Goal: Task Accomplishment & Management: Complete application form

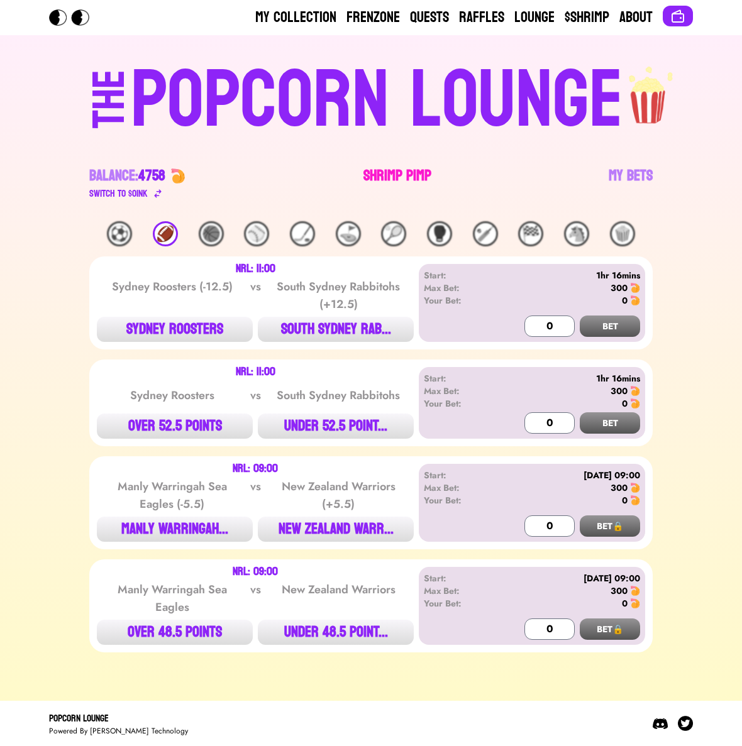
click at [417, 174] on link "Shrimp Pimp" at bounding box center [397, 183] width 68 height 35
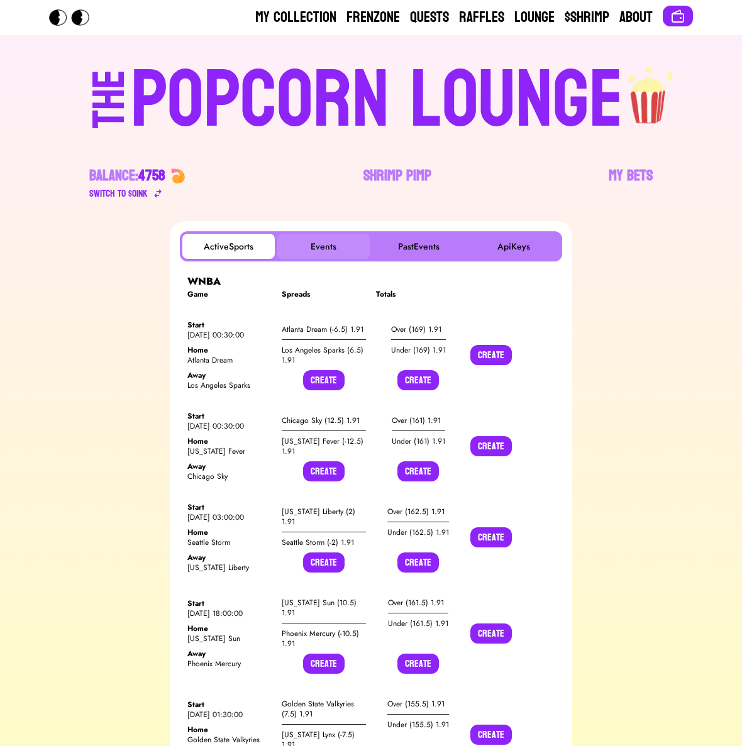
click at [322, 243] on button "Events" at bounding box center [323, 246] width 92 height 25
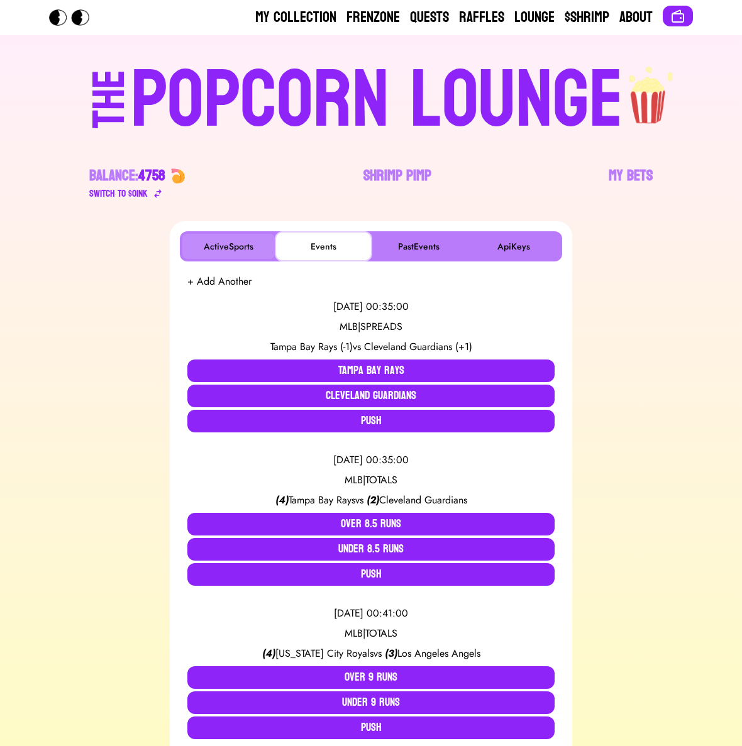
click at [236, 251] on button "ActiveSports" at bounding box center [228, 246] width 92 height 25
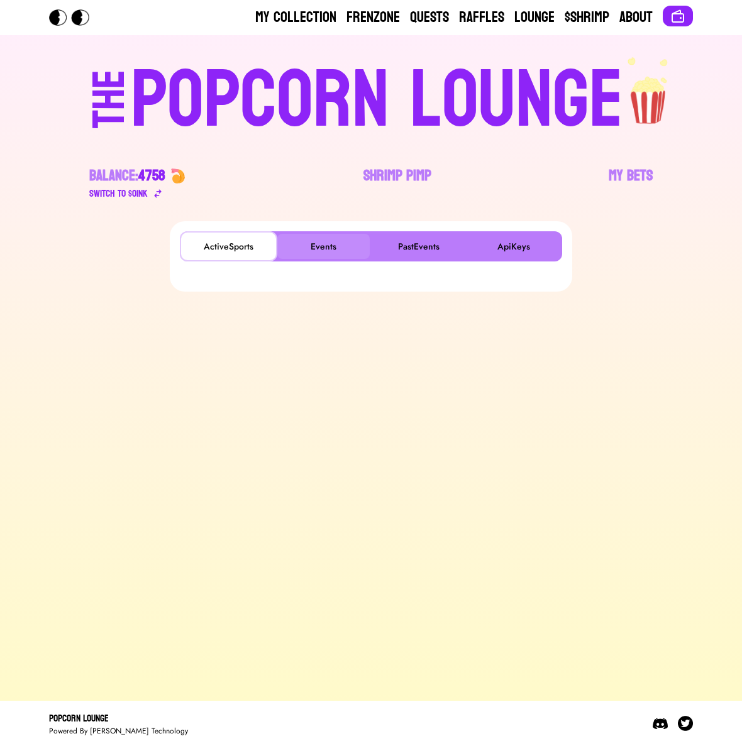
click at [310, 251] on button "Events" at bounding box center [323, 246] width 92 height 25
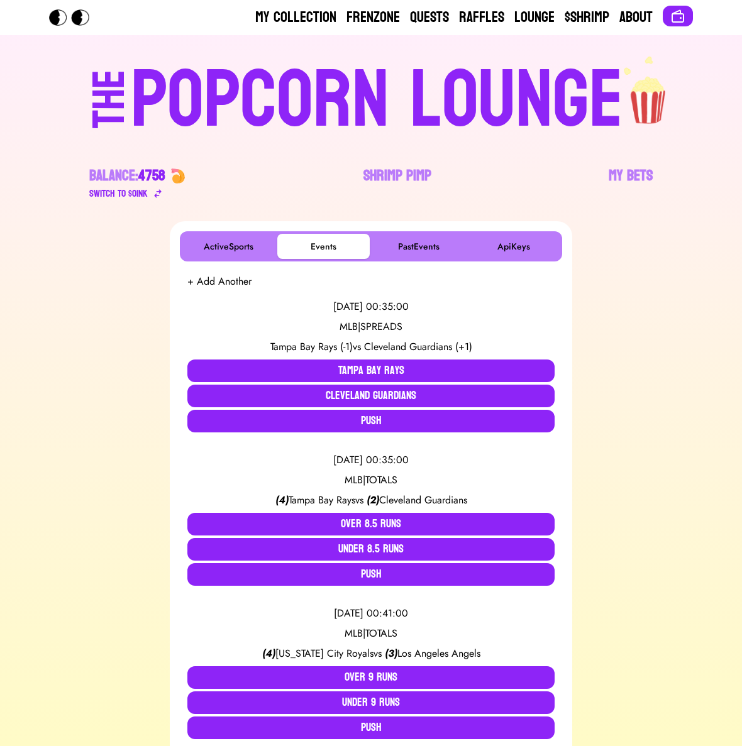
click at [226, 277] on button "+ Add Another" at bounding box center [219, 281] width 64 height 15
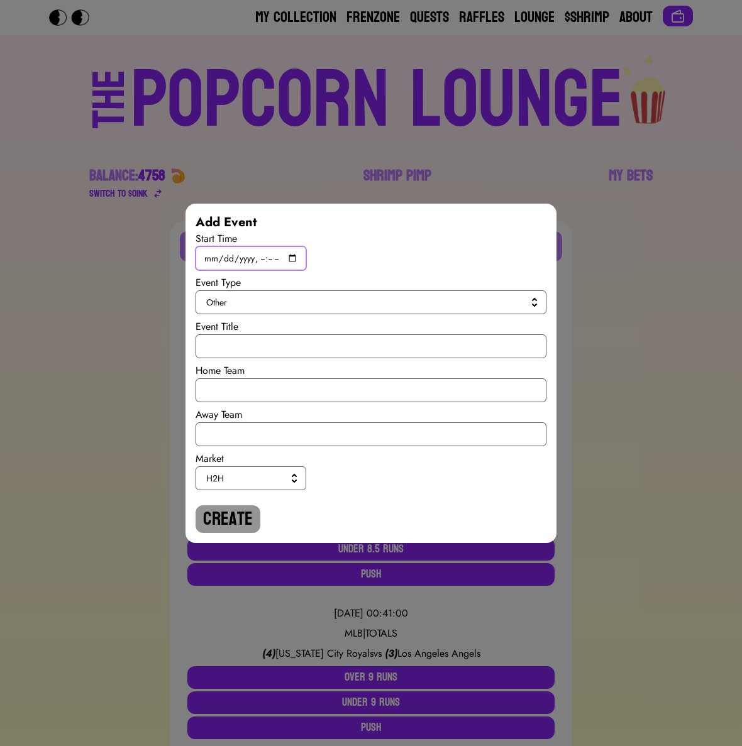
click at [292, 256] on input "datetime-local" at bounding box center [251, 258] width 111 height 24
type input "[DATE]T19:45"
click at [423, 299] on span "Other" at bounding box center [368, 302] width 324 height 13
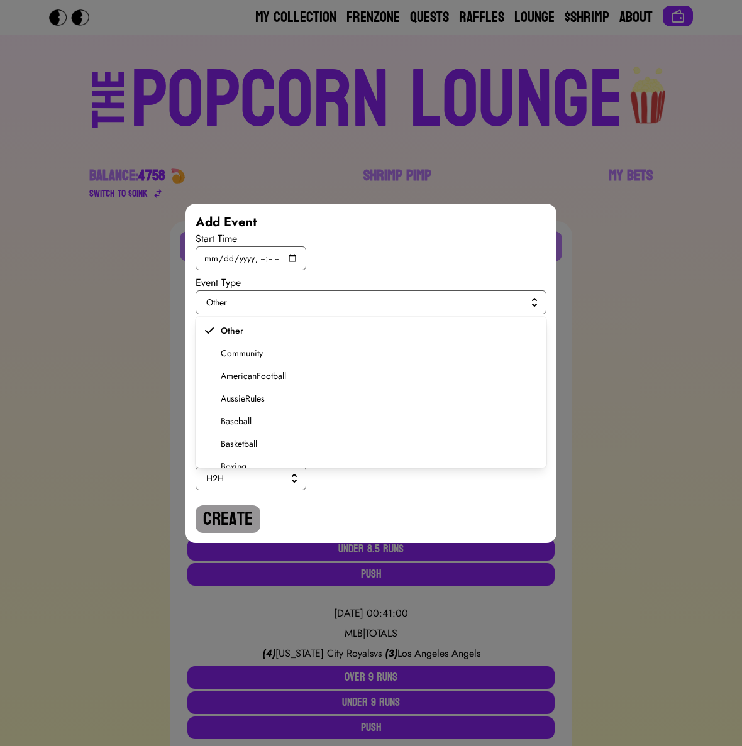
scroll to position [239, 0]
click at [246, 411] on span "Soccer" at bounding box center [379, 408] width 316 height 13
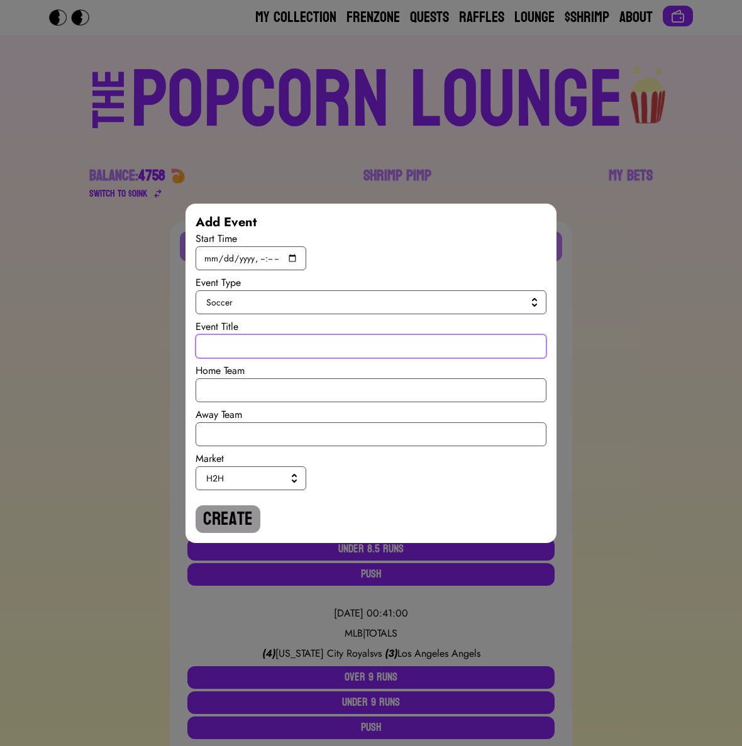
click at [234, 347] on input "text" at bounding box center [371, 346] width 351 height 24
click at [211, 343] on input "World Cup Qualiy" at bounding box center [371, 346] width 351 height 24
type input "World Cup Qualiy"
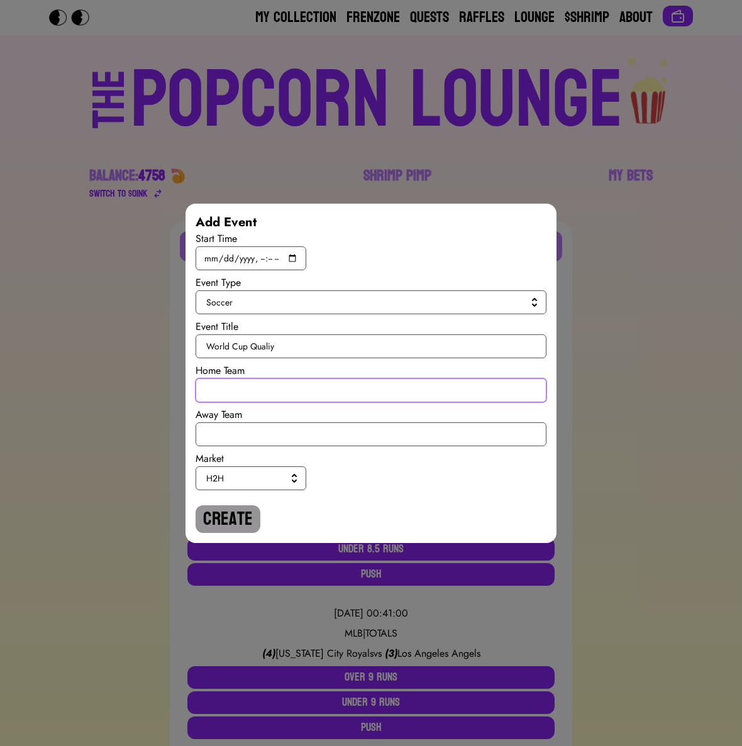
click at [236, 385] on input "text" at bounding box center [371, 390] width 351 height 24
type input "[GEOGRAPHIC_DATA]"
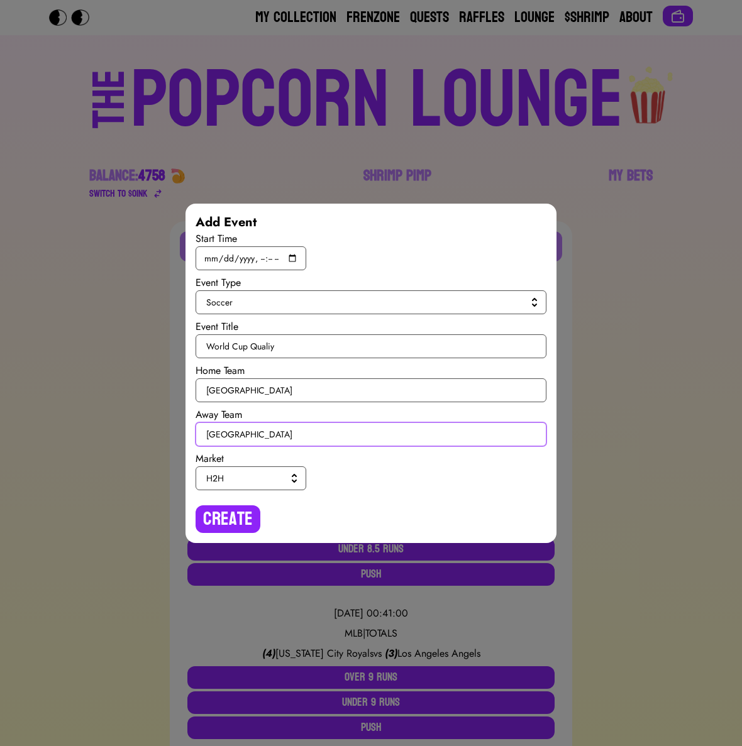
type input "[GEOGRAPHIC_DATA]"
click at [300, 473] on button "H2H" at bounding box center [251, 478] width 111 height 24
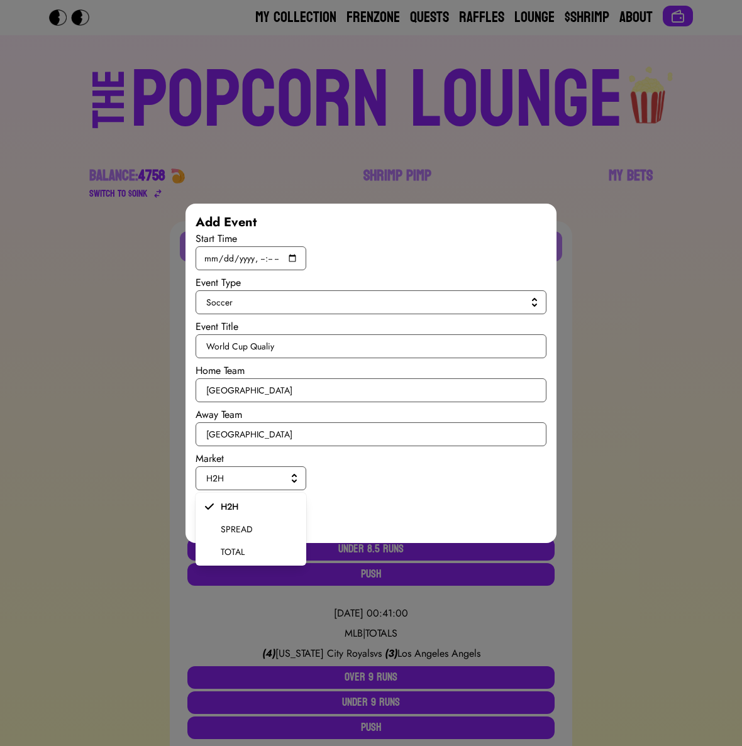
click at [230, 529] on span "SPREAD" at bounding box center [258, 529] width 75 height 13
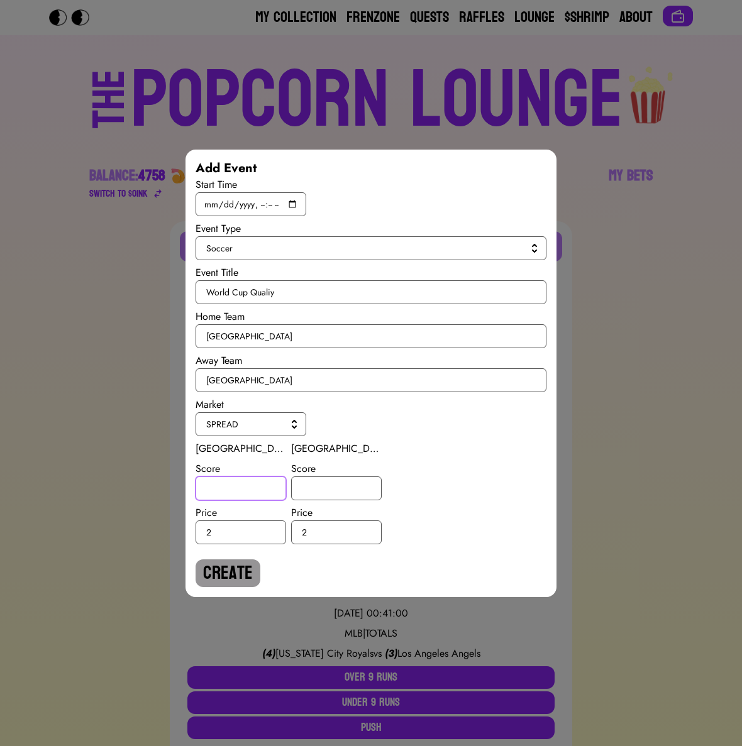
click at [228, 500] on input "number" at bounding box center [241, 489] width 91 height 24
type input "-1"
type input "2"
type input "1"
click at [213, 570] on button "Create" at bounding box center [228, 573] width 65 height 28
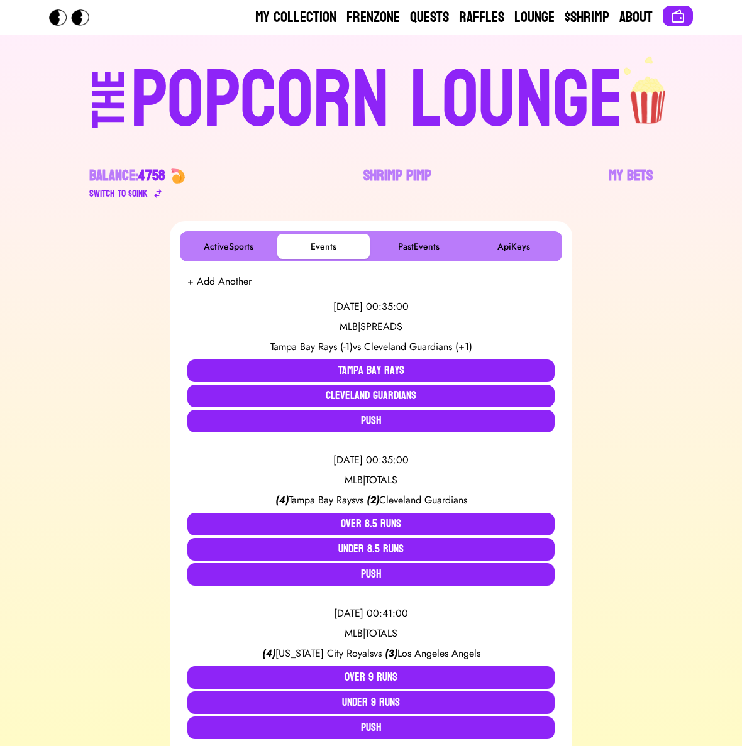
click at [224, 284] on button "+ Add Another" at bounding box center [219, 281] width 64 height 15
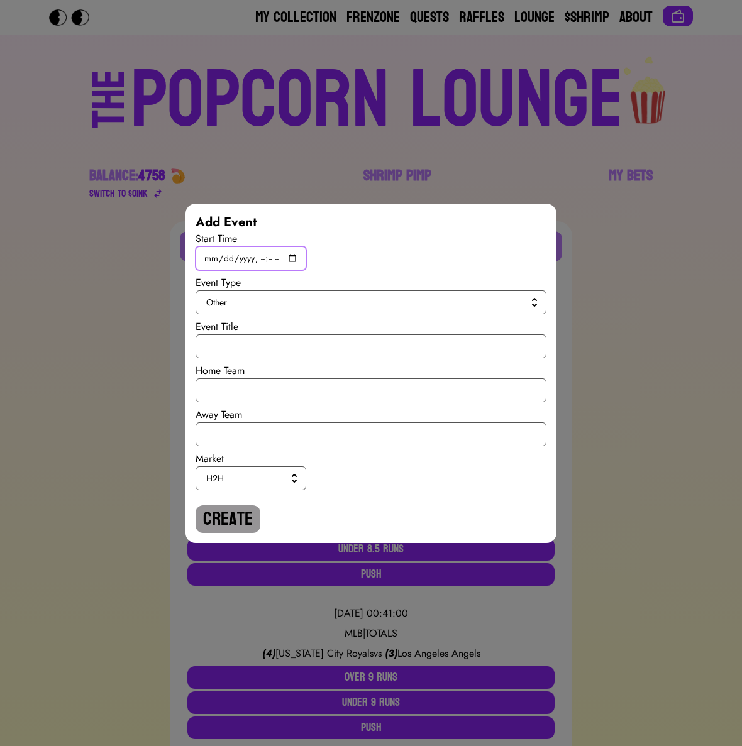
click at [277, 251] on input "datetime-local" at bounding box center [251, 258] width 111 height 24
click at [294, 257] on input "datetime-local" at bounding box center [251, 258] width 111 height 24
type input "[DATE]T19:45"
click at [425, 304] on span "Other" at bounding box center [368, 302] width 324 height 13
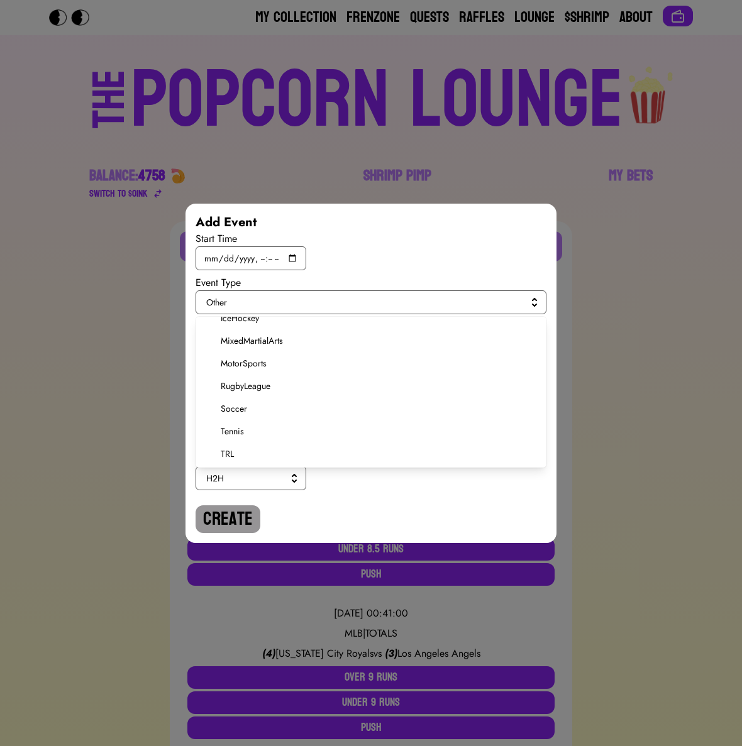
click at [239, 413] on span "Soccer" at bounding box center [379, 408] width 316 height 13
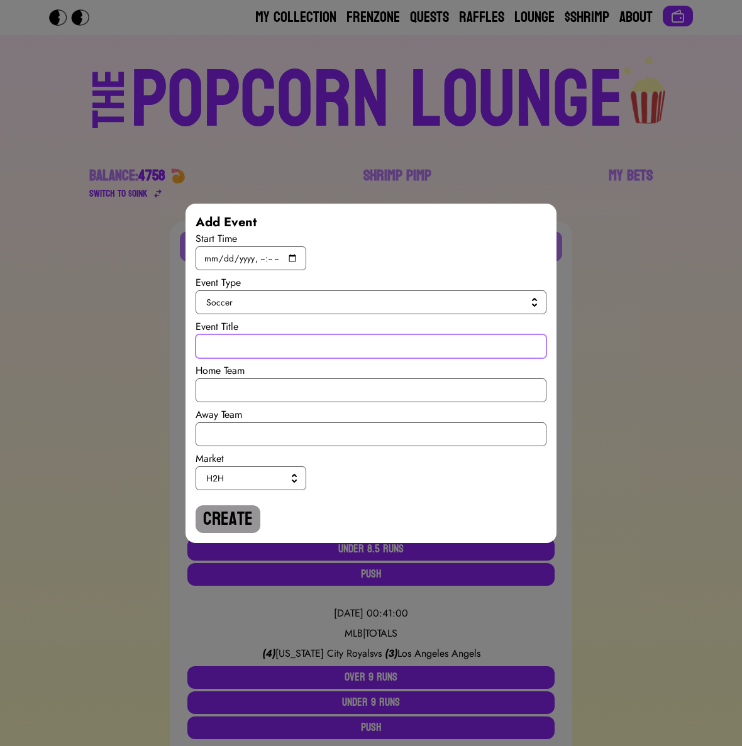
click at [243, 341] on input "text" at bounding box center [371, 346] width 351 height 24
paste input "World Cup Qualiy"
type input "World Cup Qualiy"
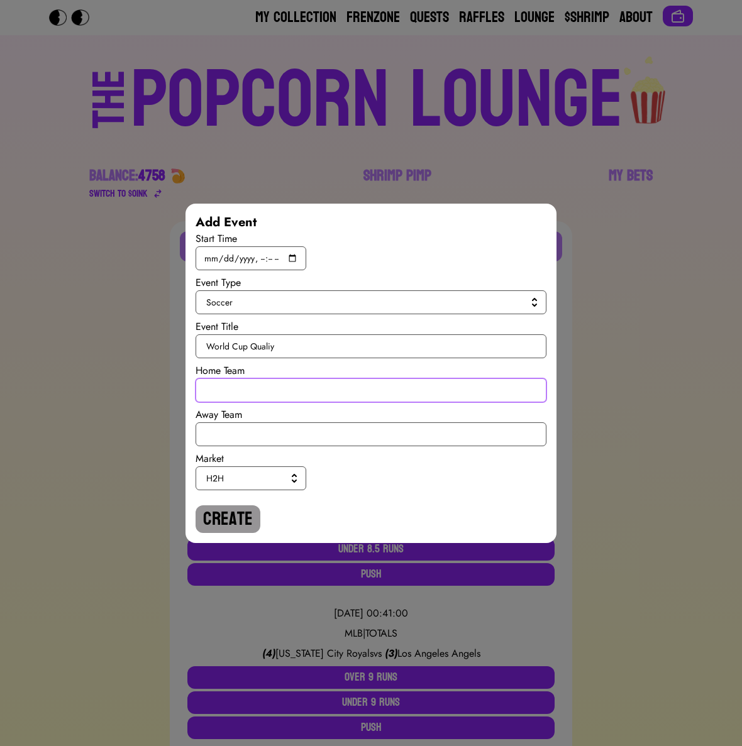
click at [232, 382] on input "text" at bounding box center [371, 390] width 351 height 24
type input "[GEOGRAPHIC_DATA]"
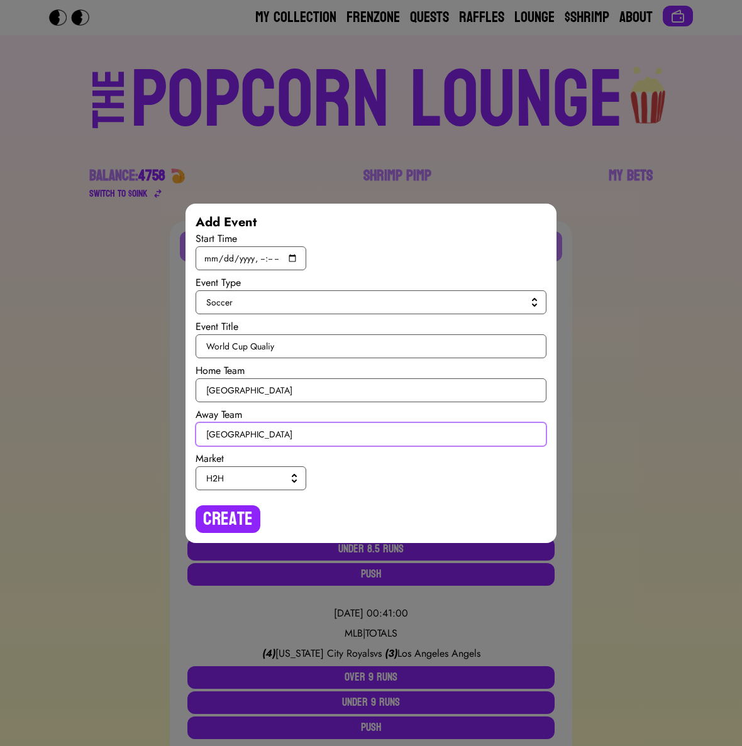
type input "[GEOGRAPHIC_DATA]"
click at [239, 477] on span "H2H" at bounding box center [248, 478] width 84 height 13
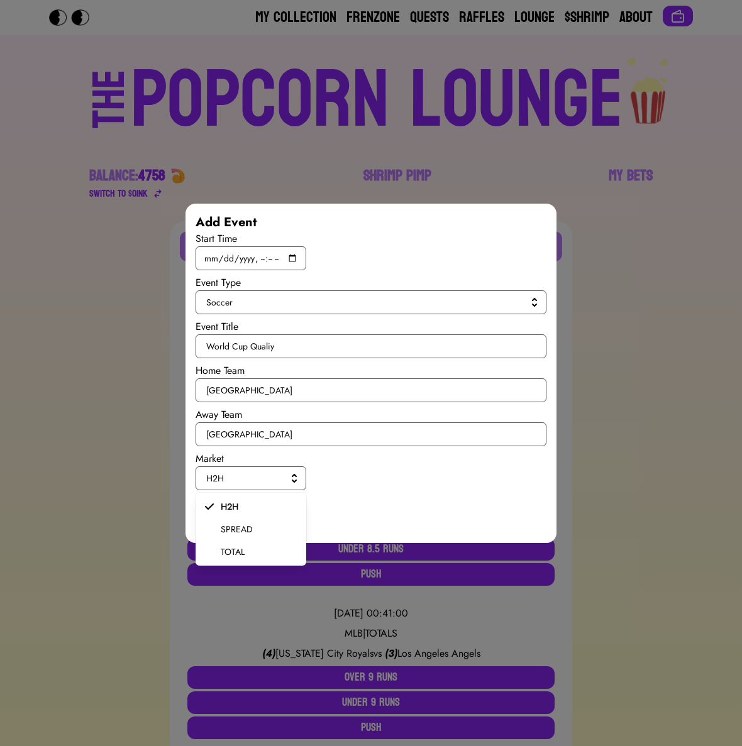
click at [236, 518] on li "SPREAD" at bounding box center [251, 529] width 111 height 23
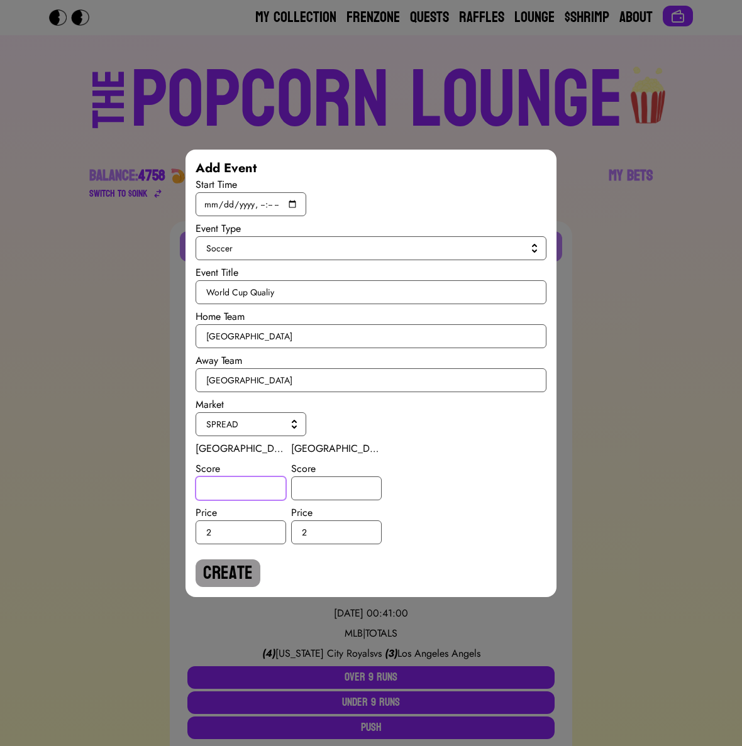
click at [235, 490] on input "number" at bounding box center [241, 489] width 91 height 24
type input "1.5"
type input "-1.5"
click at [231, 561] on button "Create" at bounding box center [228, 573] width 65 height 28
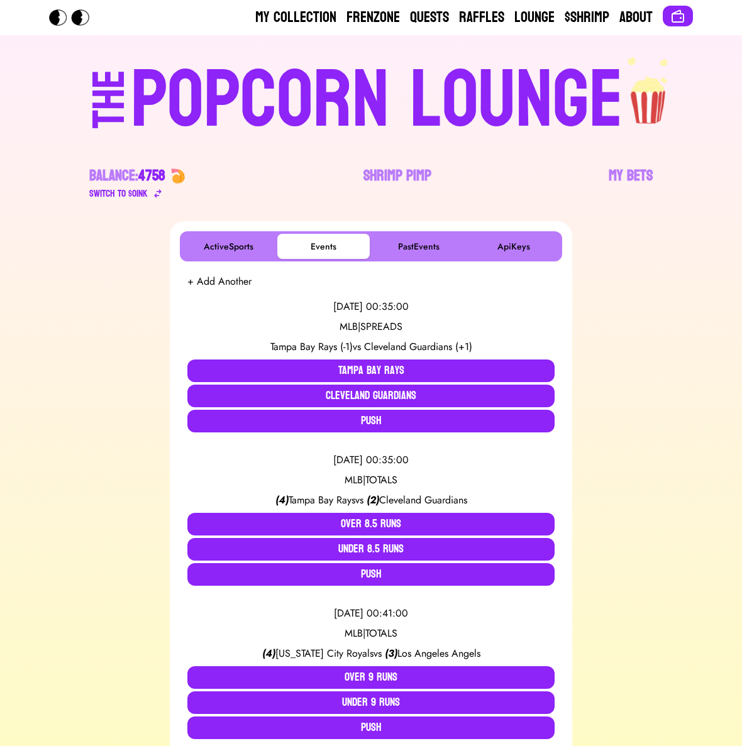
click at [224, 277] on button "+ Add Another" at bounding box center [219, 281] width 64 height 15
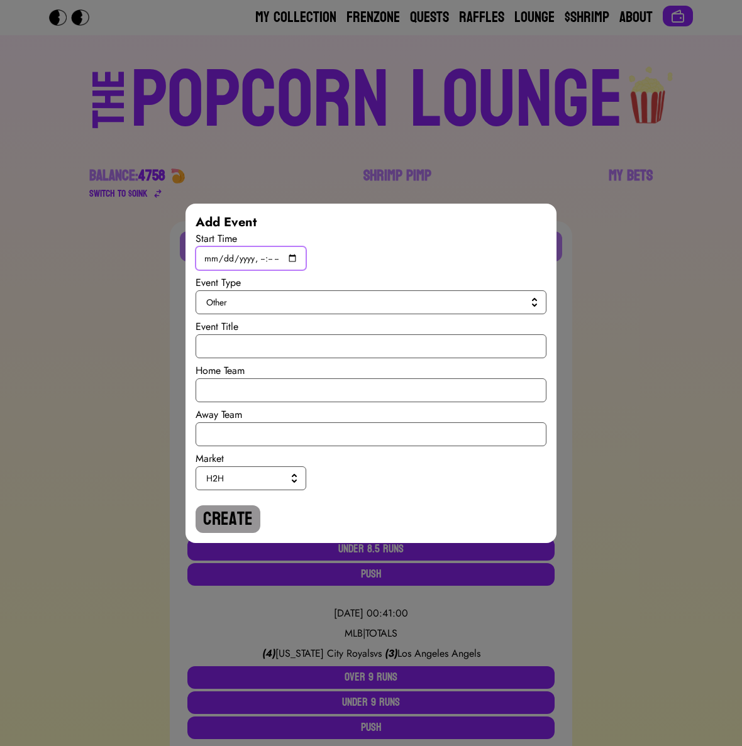
click at [292, 256] on input "datetime-local" at bounding box center [251, 258] width 111 height 24
type input "[DATE]T19:45"
click at [415, 309] on button "Other" at bounding box center [371, 302] width 351 height 24
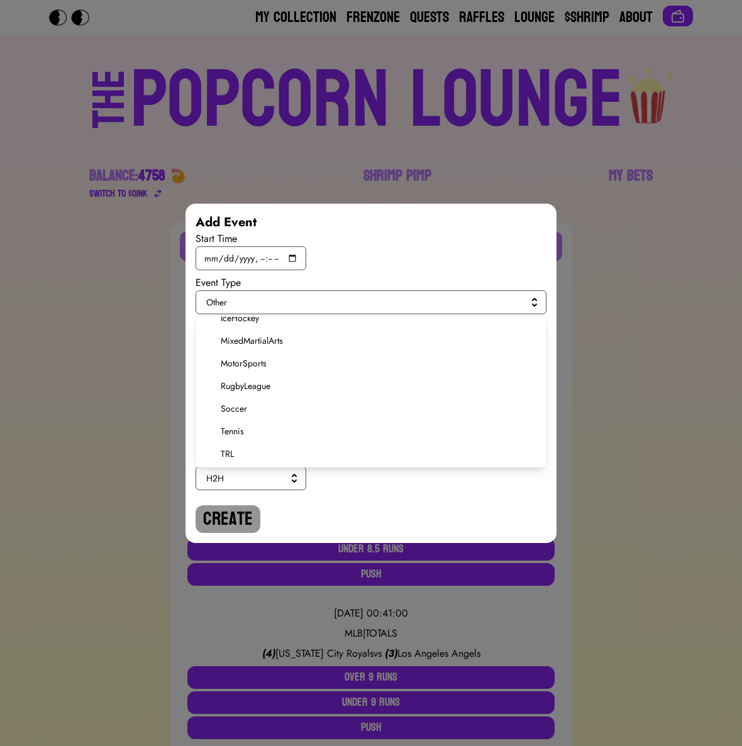
click at [234, 404] on span "Soccer" at bounding box center [379, 408] width 316 height 13
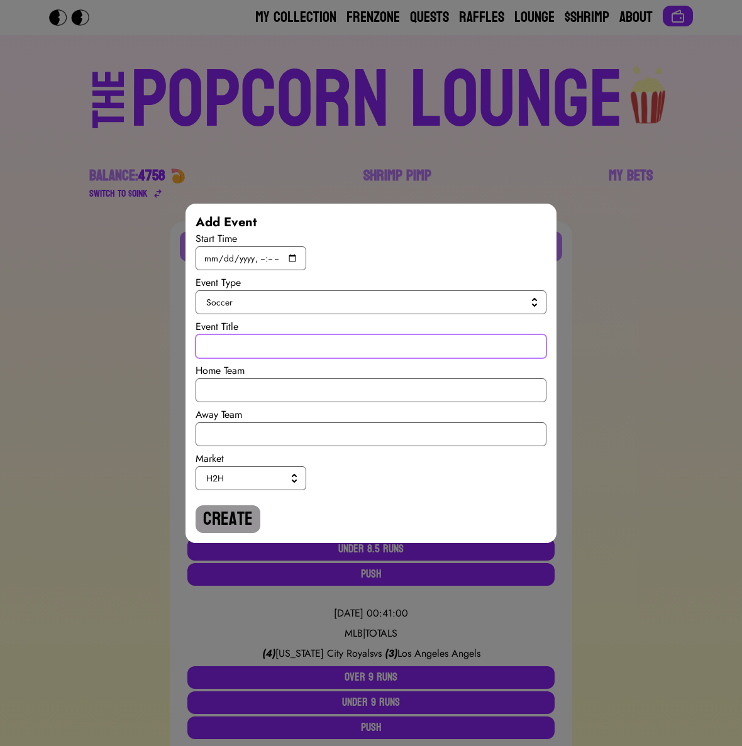
click at [238, 351] on input "text" at bounding box center [371, 346] width 351 height 24
paste input "World Cup Qualiy"
type input "World Cup Qualiy"
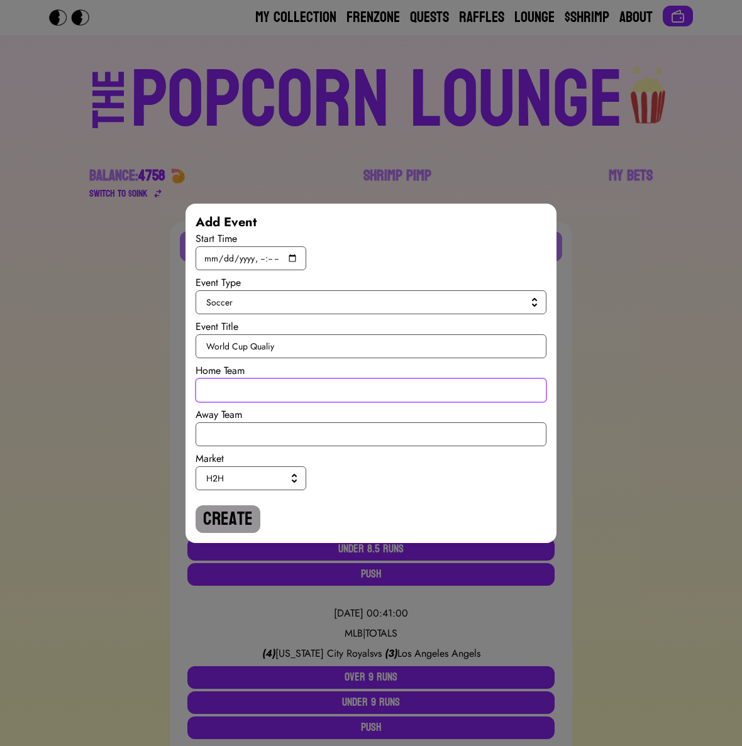
click at [240, 379] on input "text" at bounding box center [371, 390] width 351 height 24
type input "[GEOGRAPHIC_DATA]"
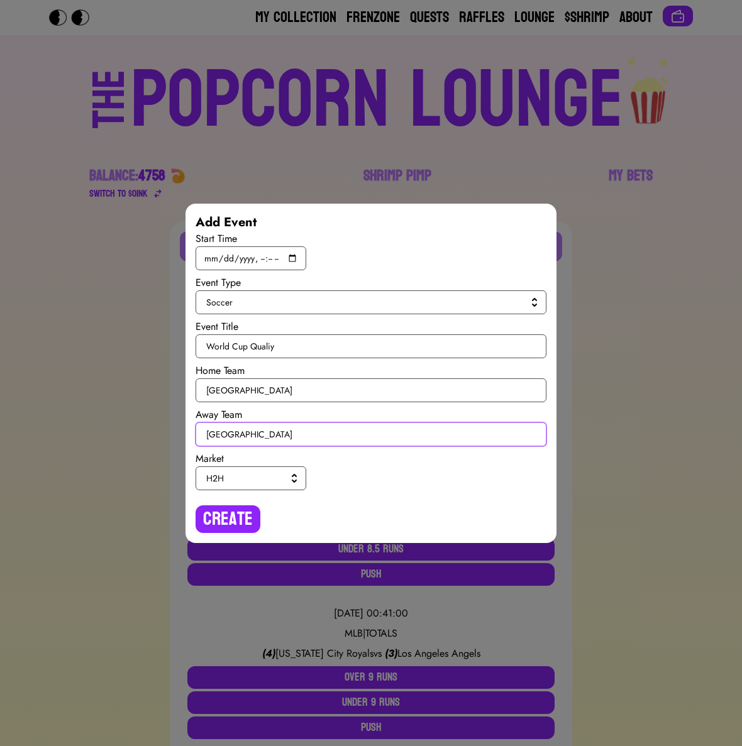
type input "[GEOGRAPHIC_DATA]"
click at [243, 479] on span "H2H" at bounding box center [248, 478] width 84 height 13
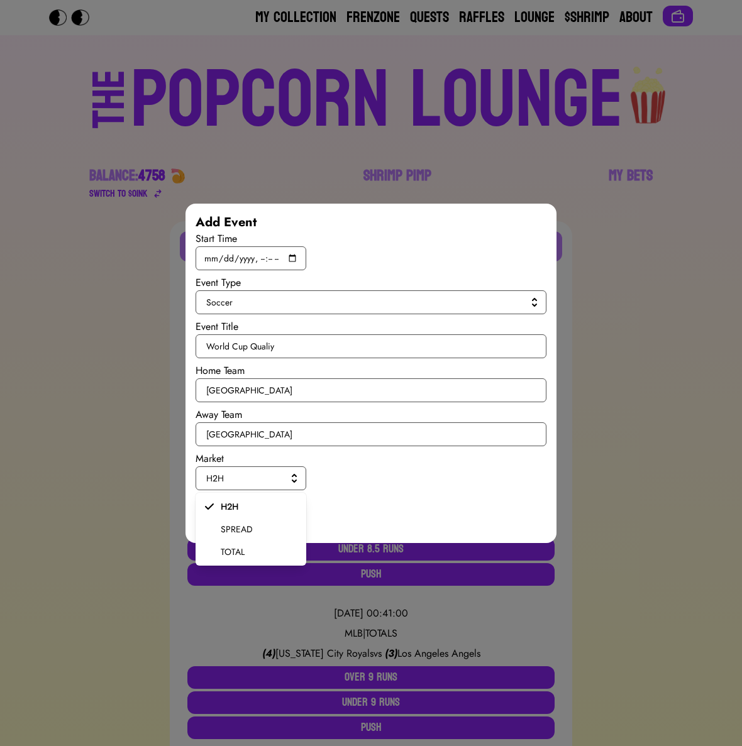
click at [238, 533] on span "SPREAD" at bounding box center [258, 529] width 75 height 13
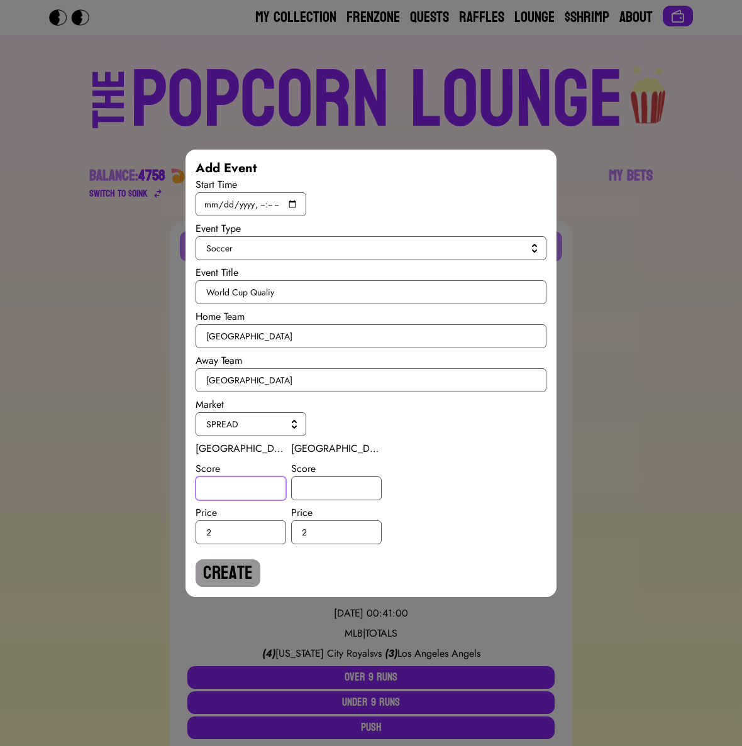
click at [236, 490] on input "number" at bounding box center [241, 489] width 91 height 24
type input "-1.5"
type input "1.5"
click at [214, 566] on button "Create" at bounding box center [228, 573] width 65 height 28
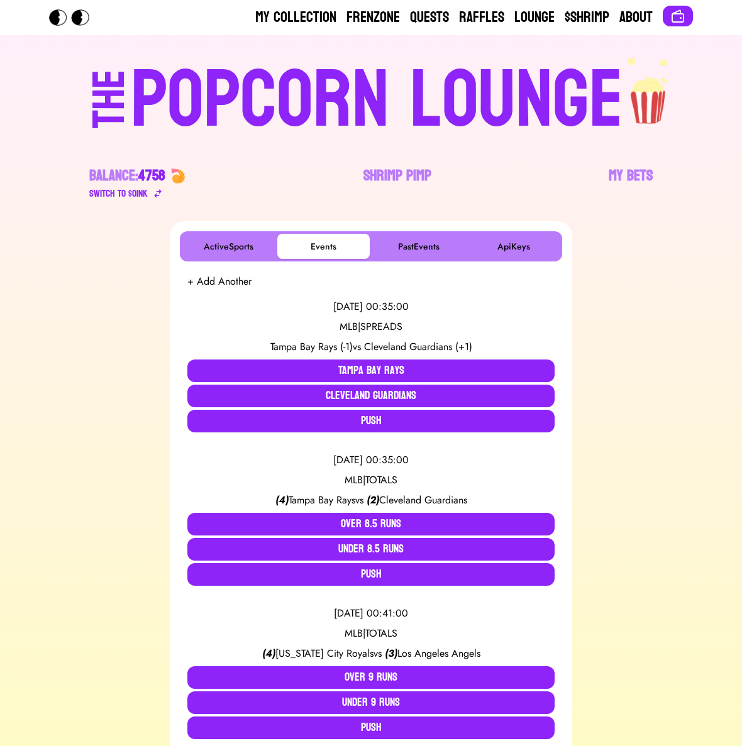
click at [218, 283] on button "+ Add Another" at bounding box center [219, 281] width 64 height 15
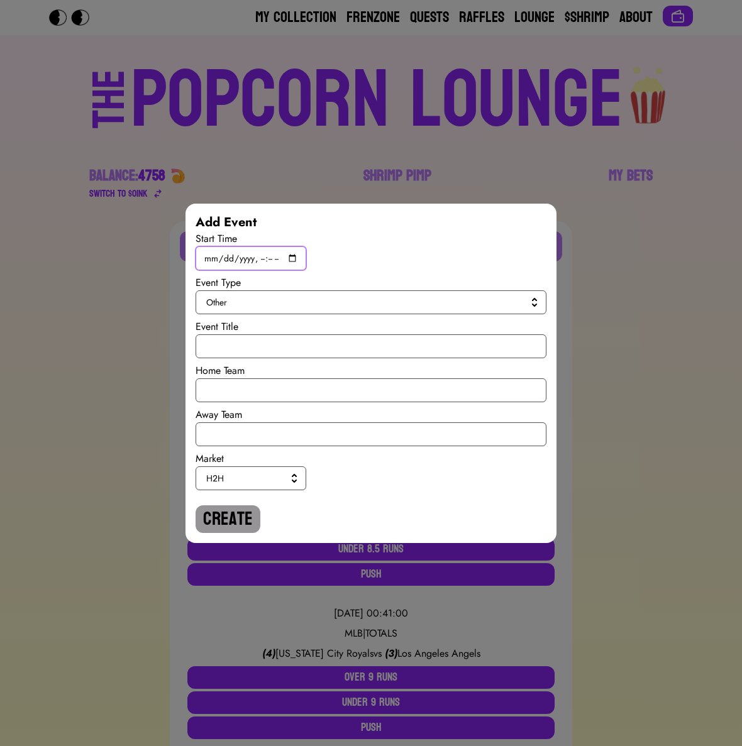
click at [287, 250] on input "datetime-local" at bounding box center [251, 258] width 111 height 24
click at [292, 257] on input "datetime-local" at bounding box center [251, 258] width 111 height 24
type input "[DATE]T19:45"
click at [437, 288] on div "Event Type" at bounding box center [371, 282] width 351 height 15
click at [417, 295] on button "Other" at bounding box center [371, 302] width 351 height 24
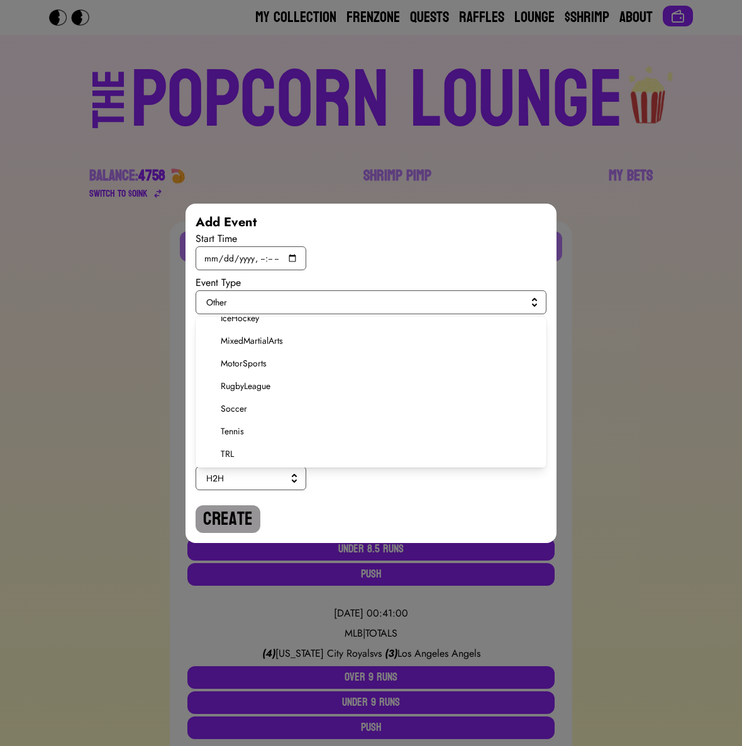
click at [245, 407] on span "Soccer" at bounding box center [379, 408] width 316 height 13
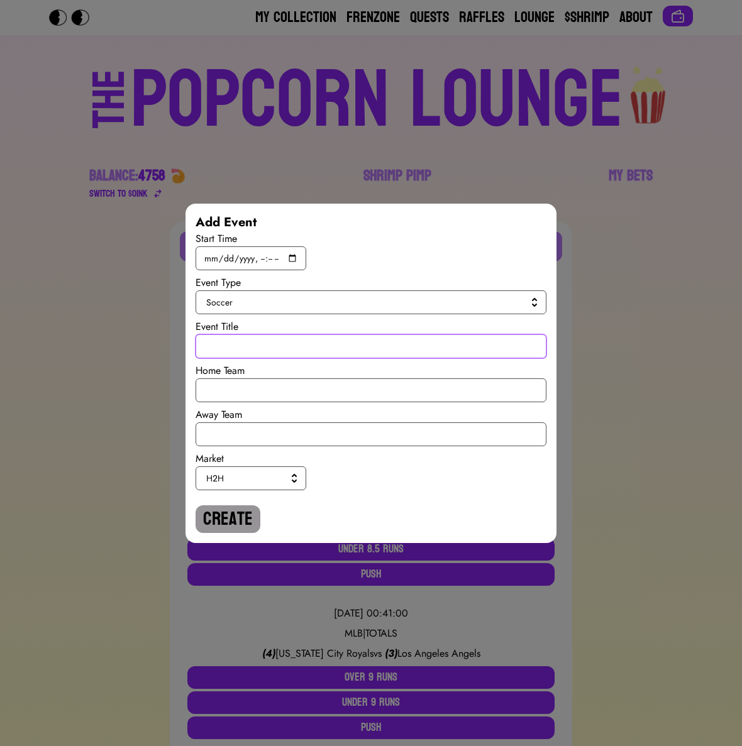
click at [246, 352] on input "text" at bounding box center [371, 346] width 351 height 24
paste input "World Cup Qualiy"
type input "World Cup Qualiy"
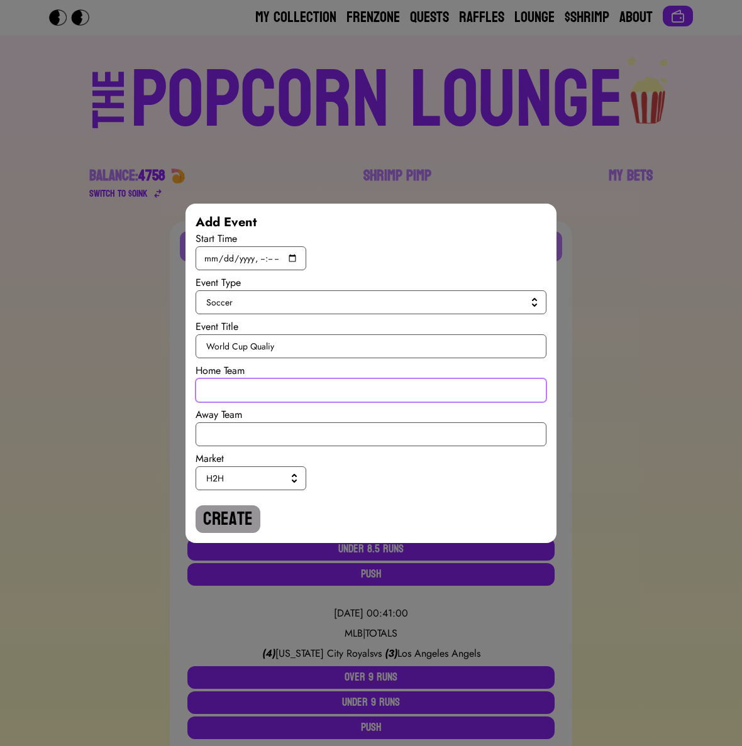
click at [245, 386] on input "text" at bounding box center [371, 390] width 351 height 24
type input "[GEOGRAPHIC_DATA]"
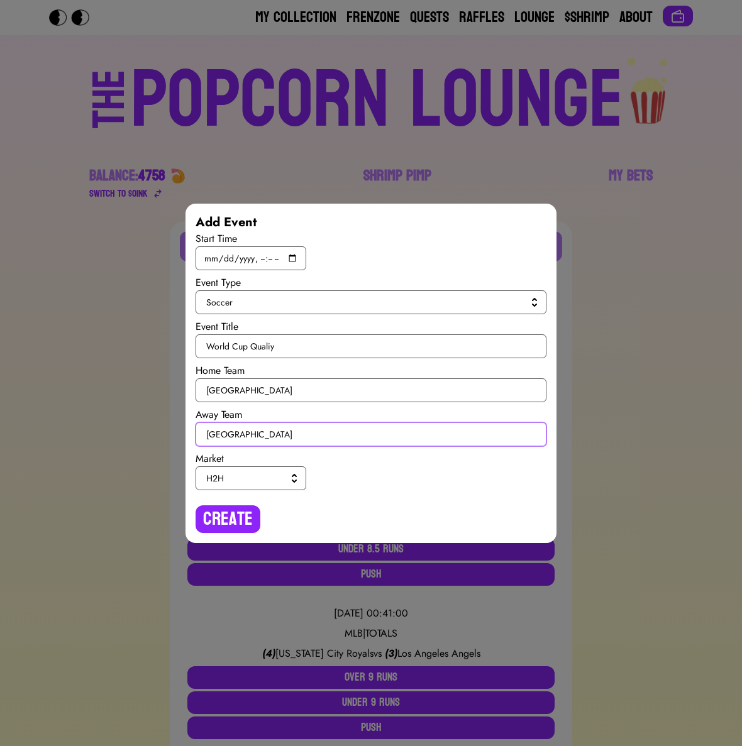
type input "[GEOGRAPHIC_DATA]"
click at [265, 480] on span "H2H" at bounding box center [248, 478] width 84 height 13
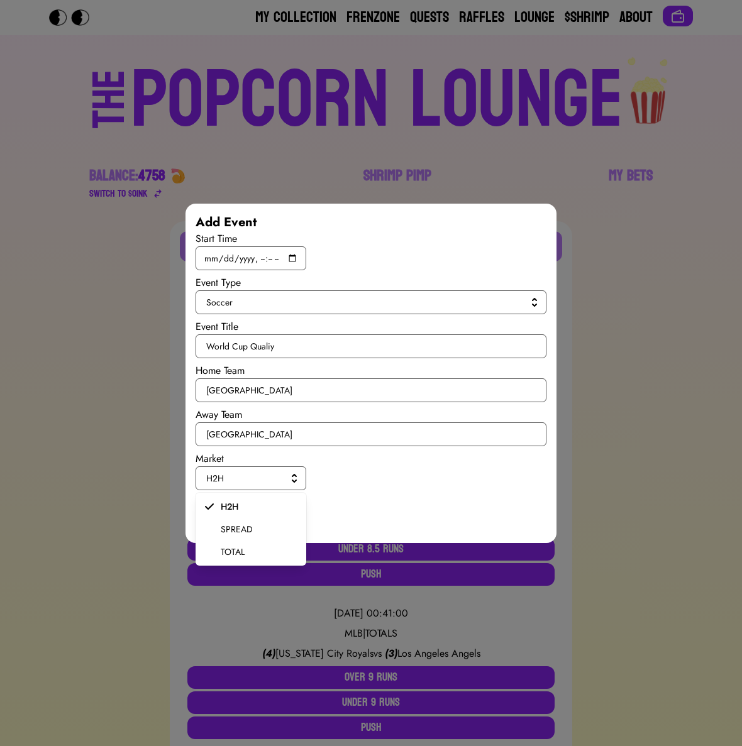
click at [255, 529] on span "SPREAD" at bounding box center [258, 529] width 75 height 13
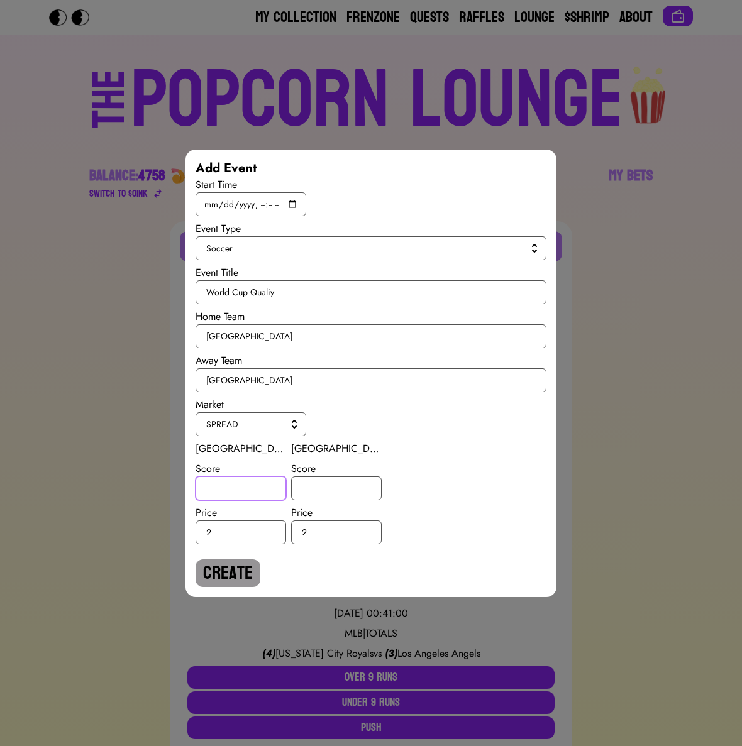
click at [238, 497] on input "number" at bounding box center [241, 489] width 91 height 24
type input "-1"
type input "1"
click at [222, 569] on button "Create" at bounding box center [228, 573] width 65 height 28
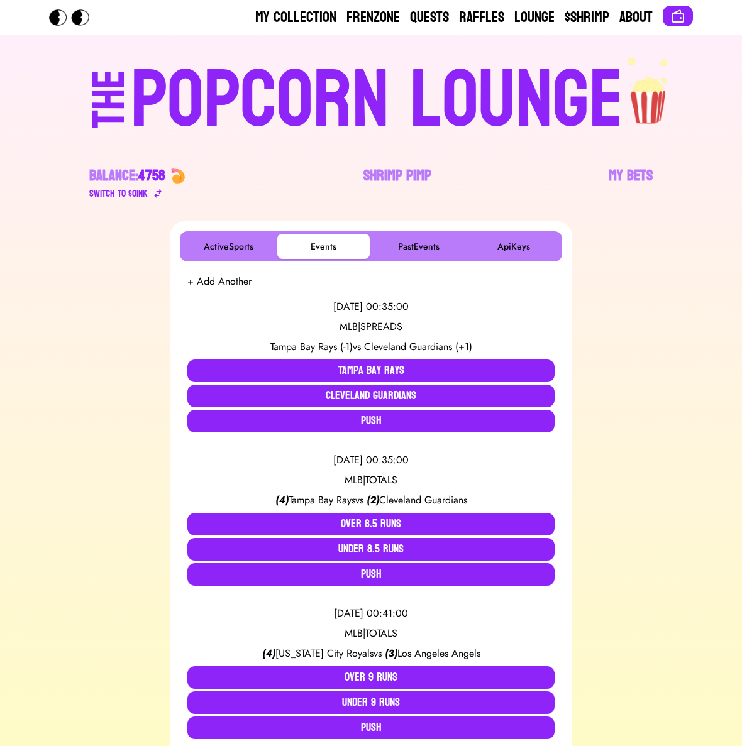
click at [234, 290] on div "[DATE] 00:35:00 MLB | SPREADS Tampa Bay Rays (-1) vs Cleveland Guardians (+1) T…" at bounding box center [370, 365] width 367 height 153
click at [236, 283] on button "+ Add Another" at bounding box center [219, 281] width 64 height 15
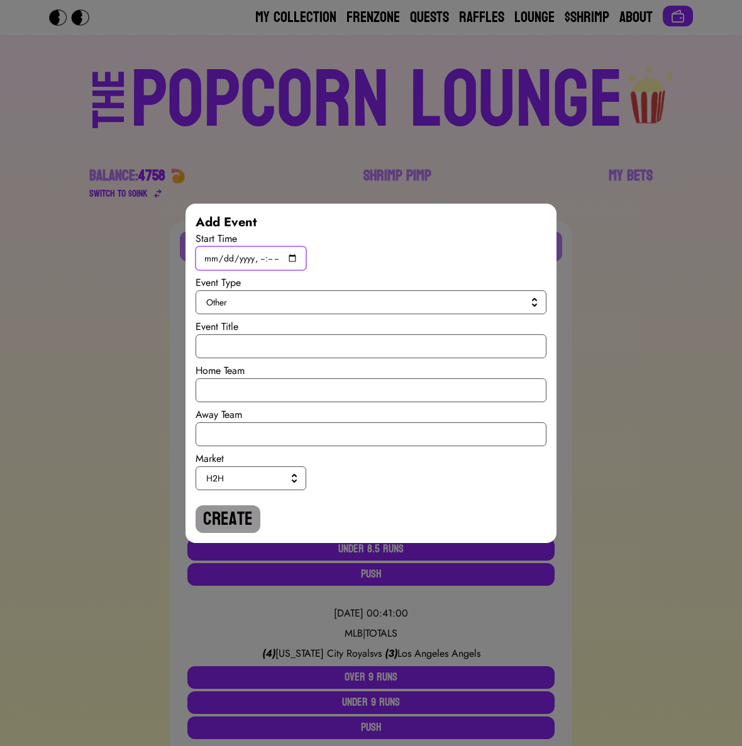
click at [293, 251] on input "datetime-local" at bounding box center [251, 258] width 111 height 24
click at [297, 260] on input "datetime-local" at bounding box center [251, 258] width 111 height 24
click at [294, 257] on input "datetime-local" at bounding box center [251, 258] width 111 height 24
type input "[DATE]T19:45"
click at [432, 308] on button "Other" at bounding box center [371, 302] width 351 height 24
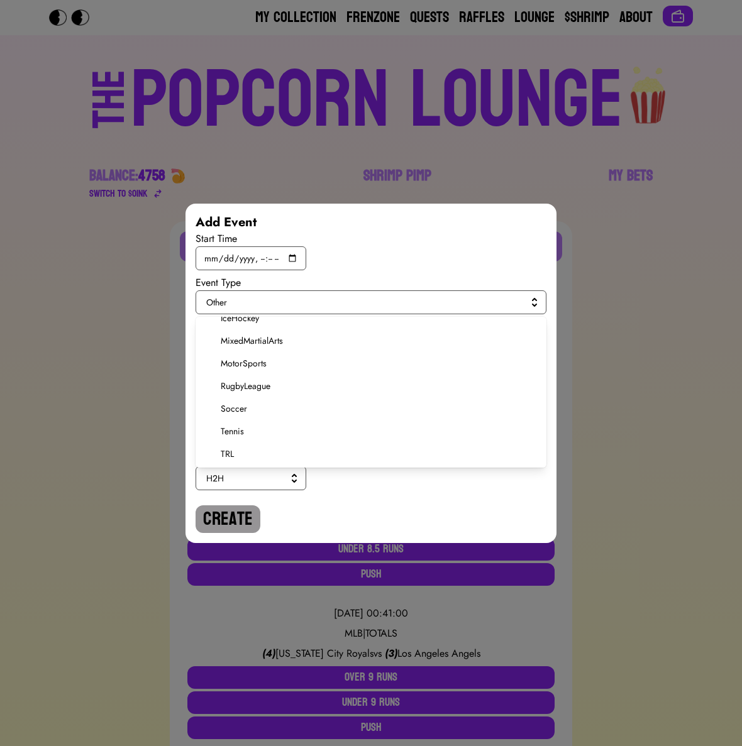
click at [242, 411] on span "Soccer" at bounding box center [379, 408] width 316 height 13
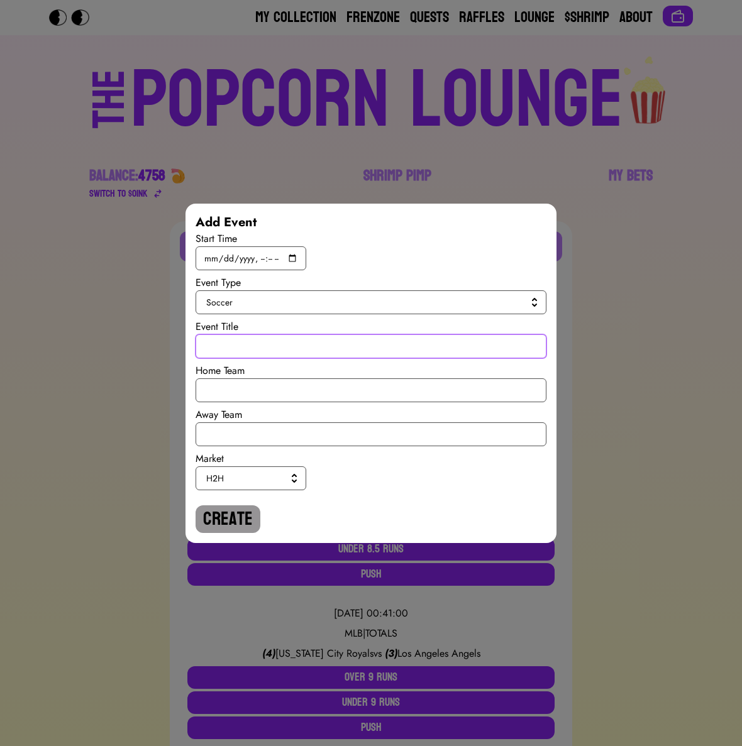
click at [246, 339] on input "text" at bounding box center [371, 346] width 351 height 24
paste input "World Cup Qualiy"
type input "World Cup Qualiy"
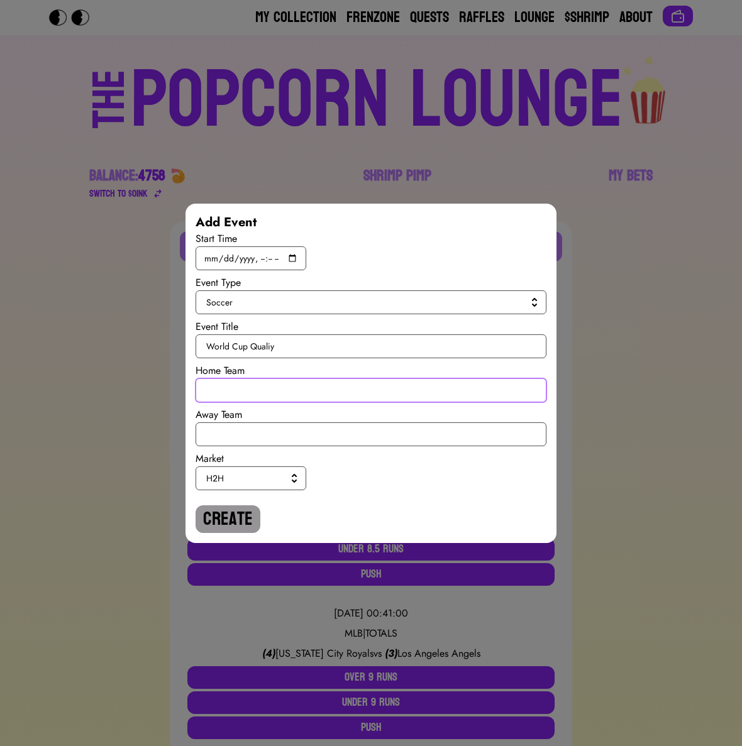
click at [241, 384] on input "text" at bounding box center [371, 390] width 351 height 24
type input "[GEOGRAPHIC_DATA]"
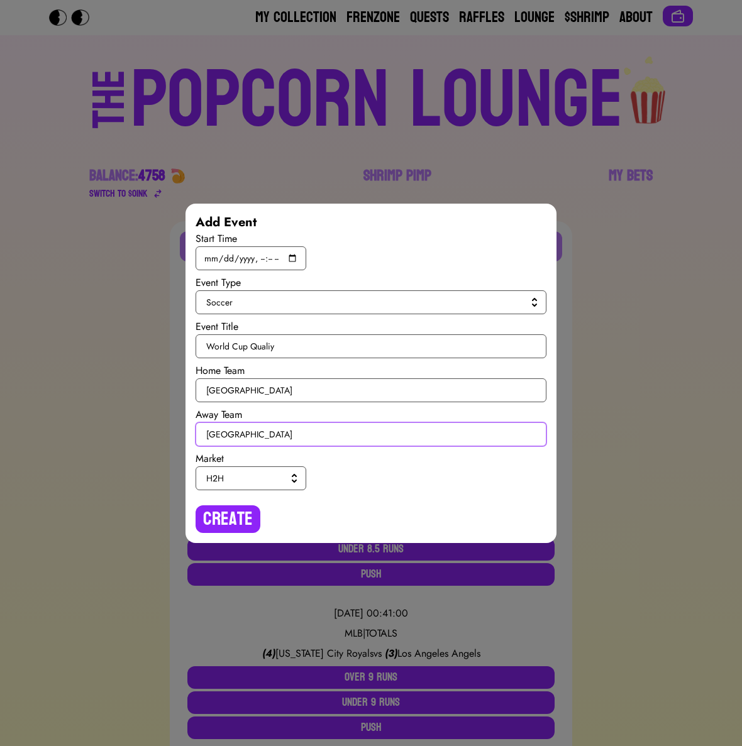
type input "[GEOGRAPHIC_DATA]"
click at [267, 476] on span "H2H" at bounding box center [248, 478] width 84 height 13
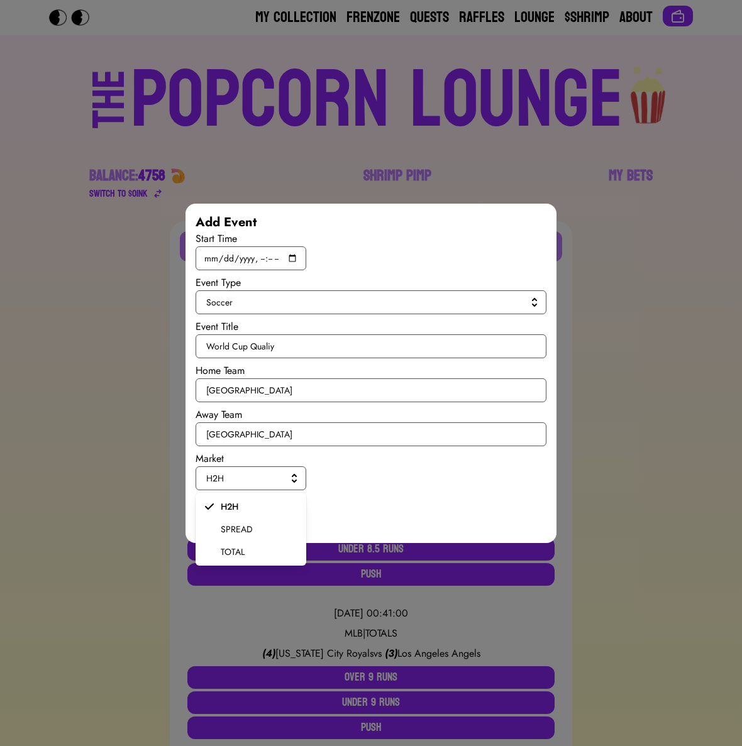
click at [255, 526] on span "SPREAD" at bounding box center [258, 529] width 75 height 13
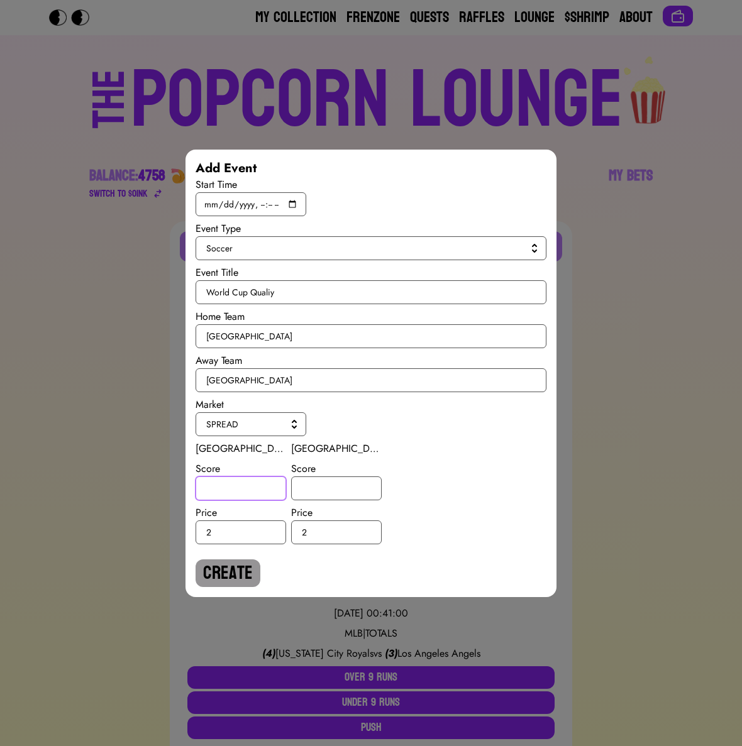
click at [243, 497] on input "number" at bounding box center [241, 489] width 91 height 24
type input "-3"
type input "3"
click at [240, 575] on button "Create" at bounding box center [228, 573] width 65 height 28
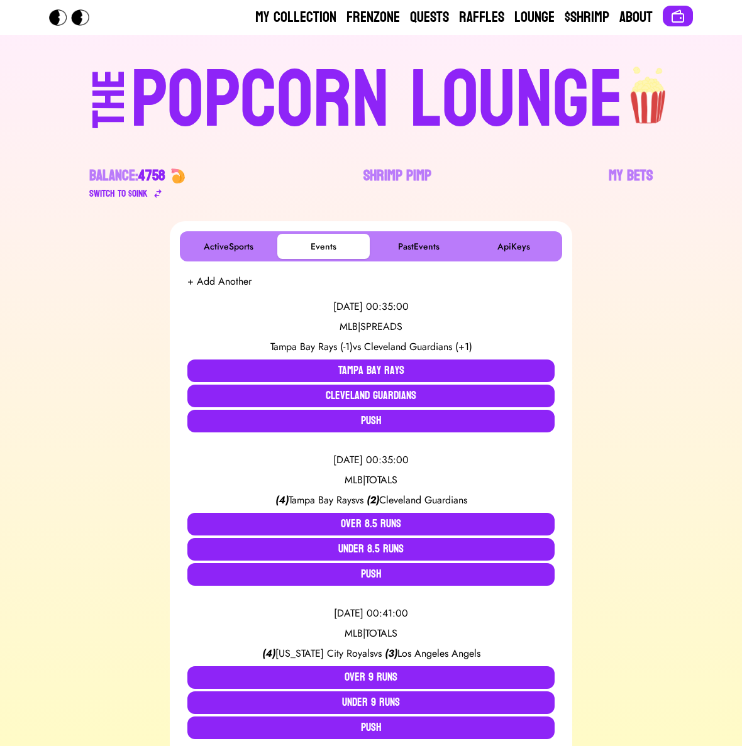
click at [225, 285] on button "+ Add Another" at bounding box center [219, 281] width 64 height 15
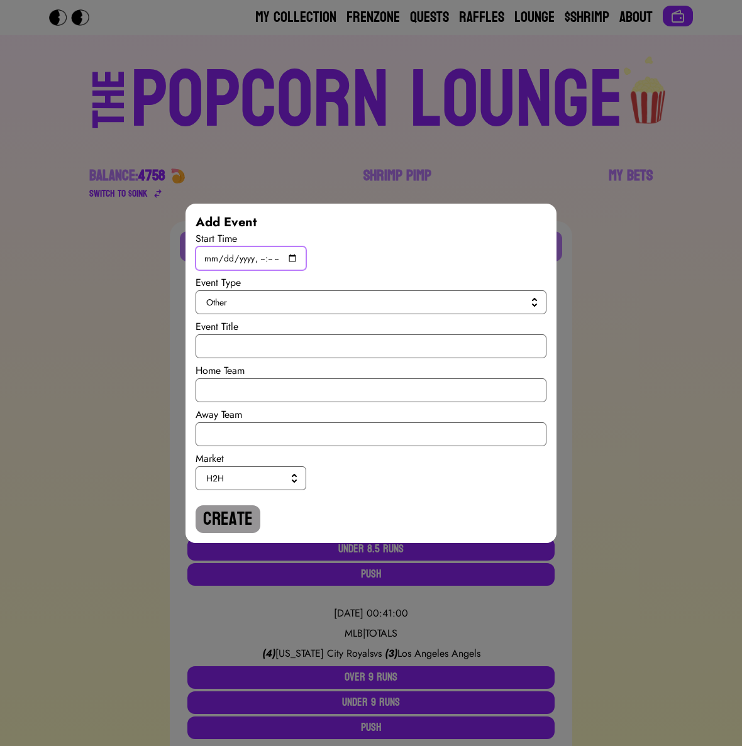
click at [294, 258] on input "datetime-local" at bounding box center [251, 258] width 111 height 24
type input "[DATE]T19:45"
click at [419, 296] on span "Other" at bounding box center [368, 302] width 324 height 13
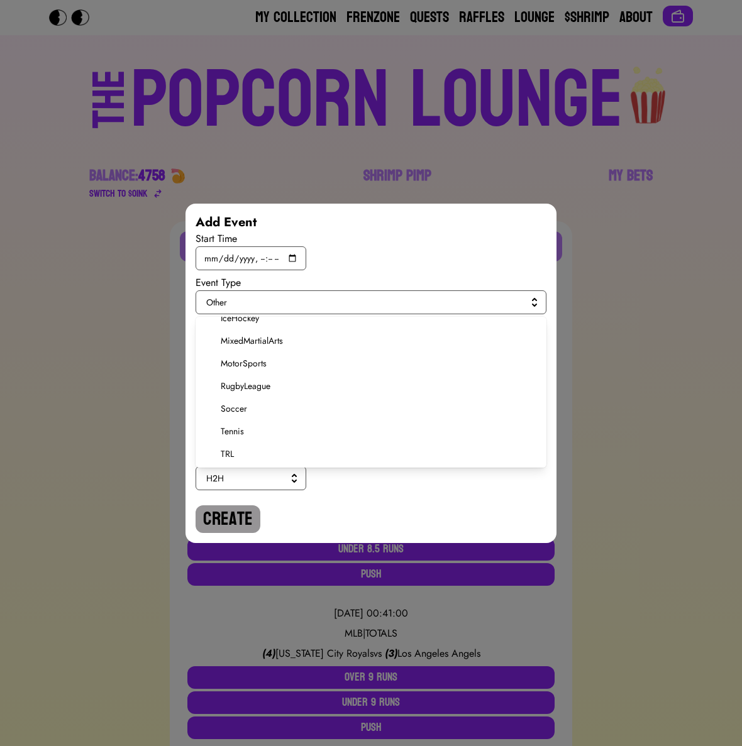
click at [241, 408] on span "Soccer" at bounding box center [379, 408] width 316 height 13
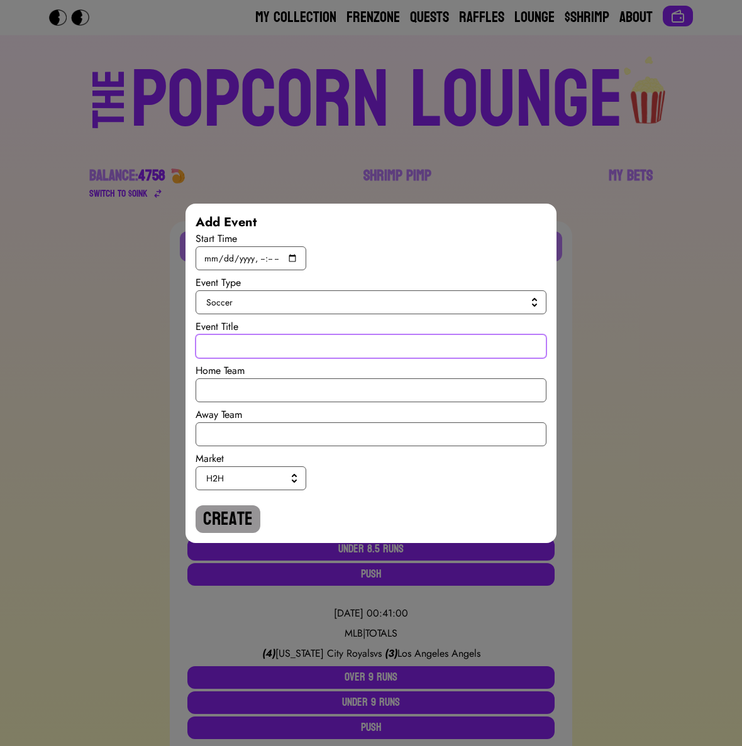
click at [242, 343] on input "text" at bounding box center [371, 346] width 351 height 24
paste input "World Cup Qualiy"
type input "World Cup Qualiy"
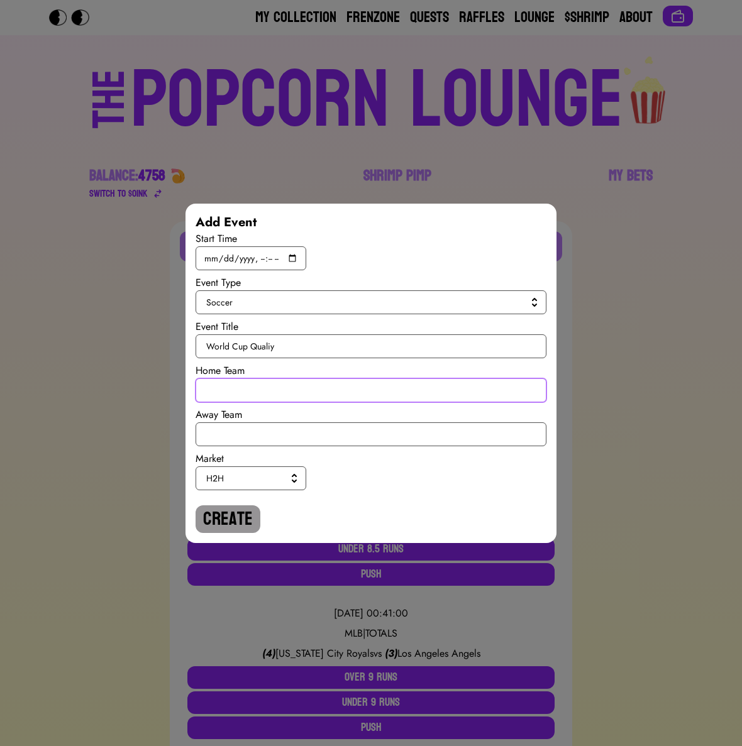
click at [238, 379] on input "text" at bounding box center [371, 390] width 351 height 24
type input "[GEOGRAPHIC_DATA]"
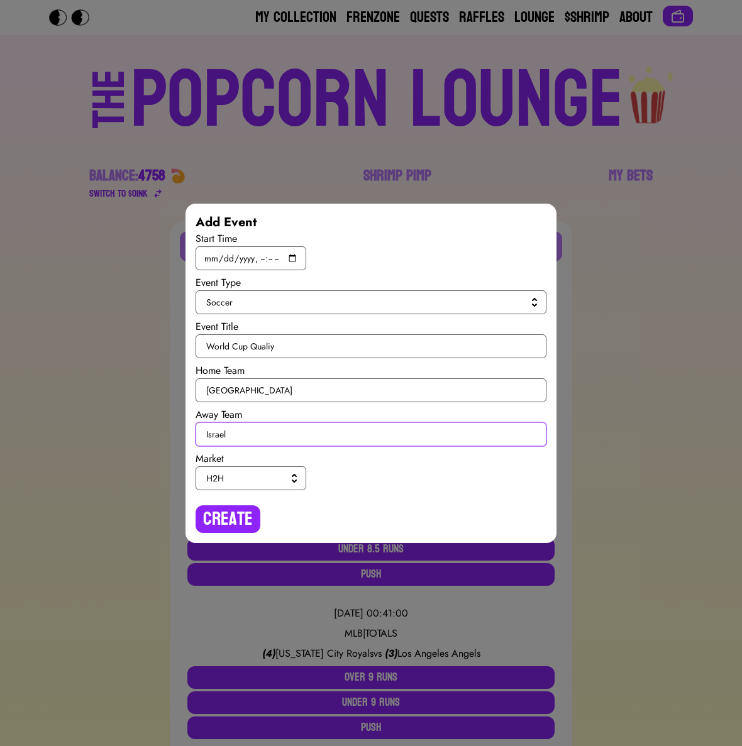
type input "Israel"
click at [258, 469] on button "H2H" at bounding box center [251, 478] width 111 height 24
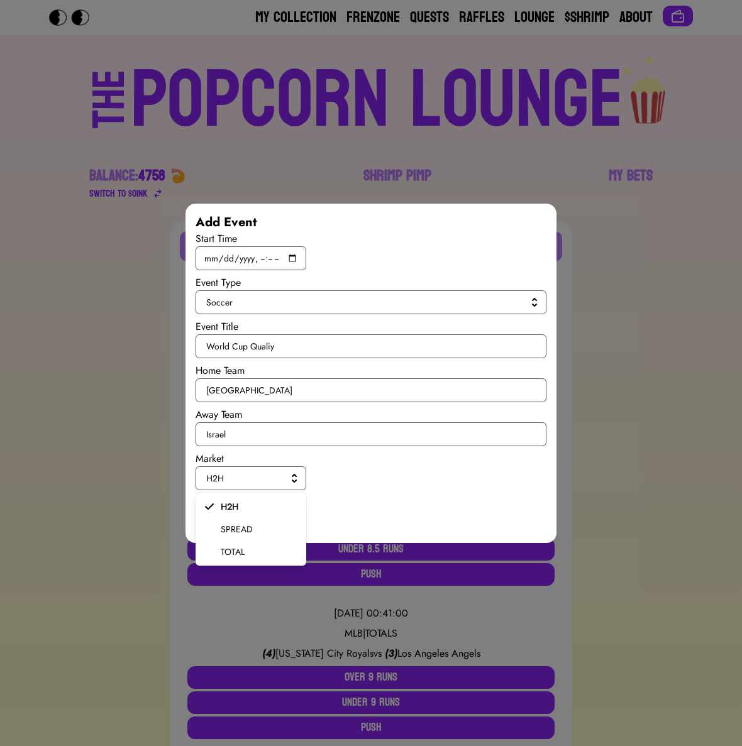
click at [247, 532] on span "SPREAD" at bounding box center [258, 529] width 75 height 13
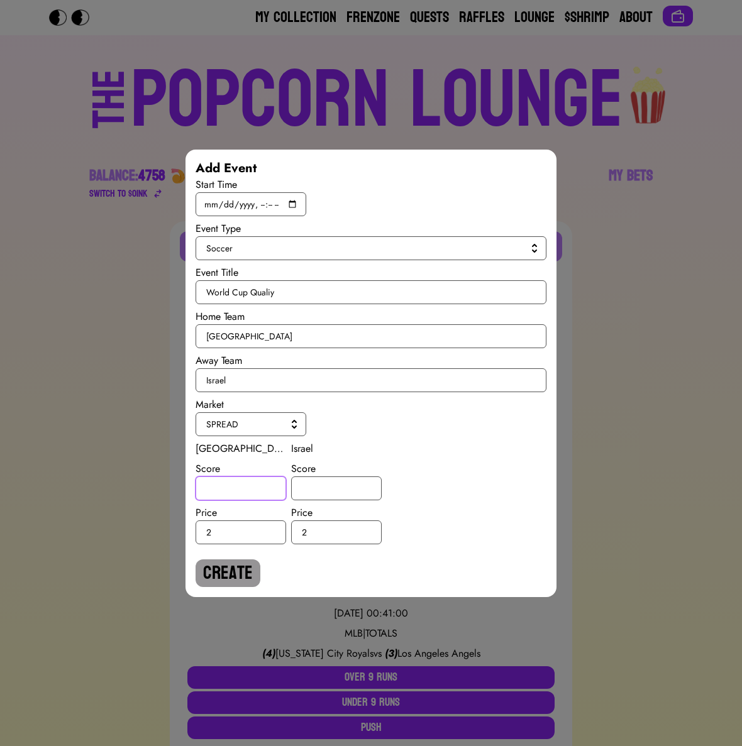
click at [246, 496] on input "number" at bounding box center [241, 489] width 91 height 24
type input "1"
type input "-1"
click at [218, 565] on button "Create" at bounding box center [228, 573] width 65 height 28
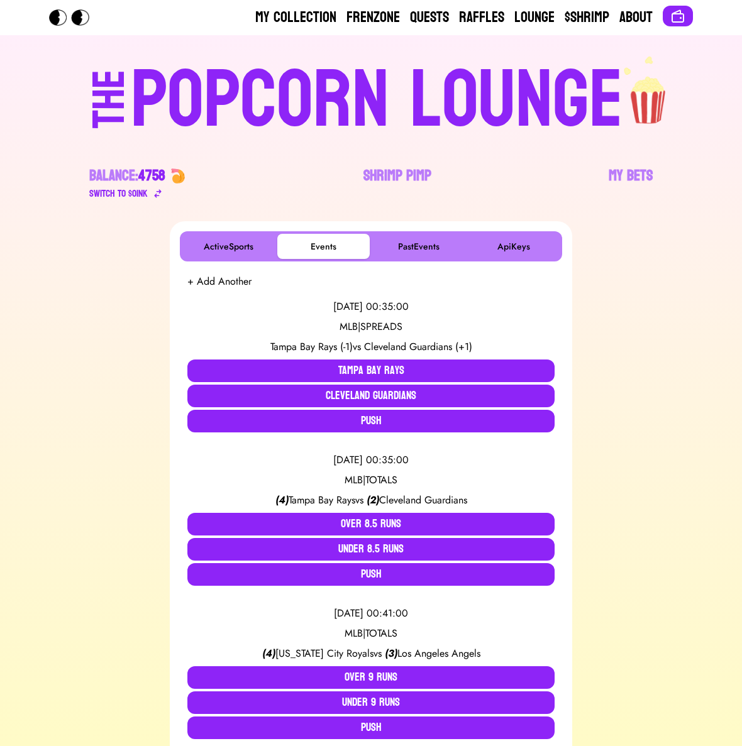
click at [240, 278] on button "+ Add Another" at bounding box center [219, 281] width 64 height 15
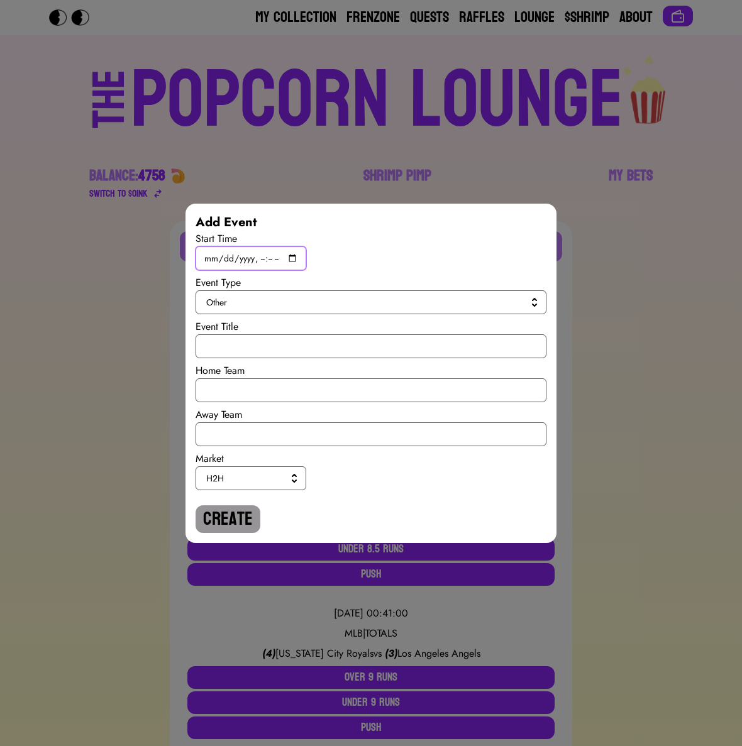
click at [289, 253] on input "datetime-local" at bounding box center [251, 258] width 111 height 24
type input "[DATE]T19:45"
click at [424, 297] on span "Other" at bounding box center [368, 302] width 324 height 13
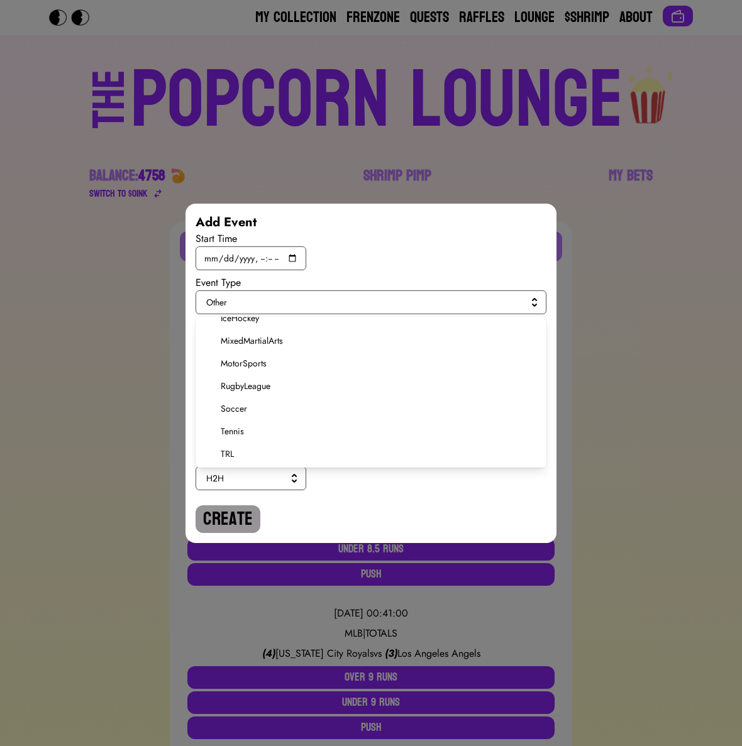
click at [226, 407] on span "Soccer" at bounding box center [379, 408] width 316 height 13
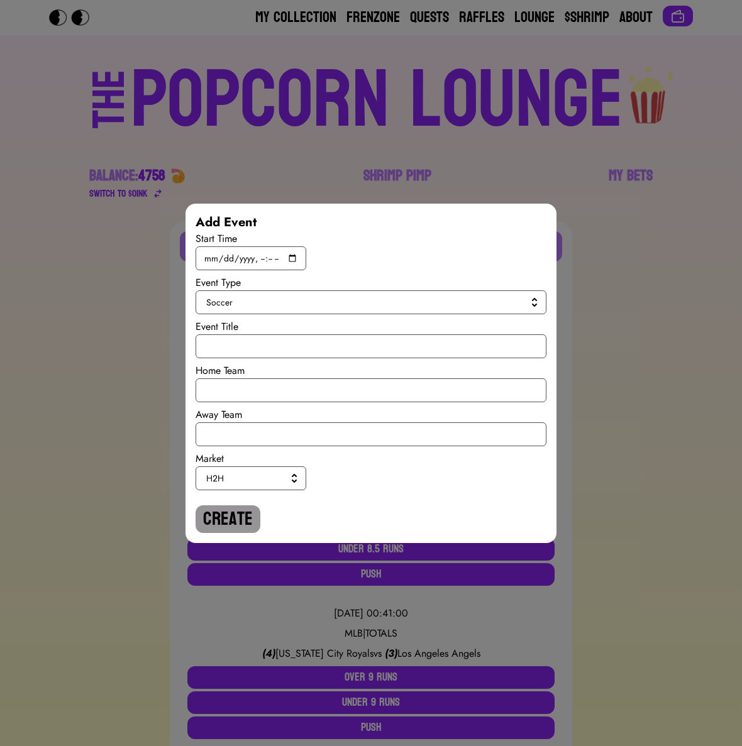
click at [243, 363] on div "Home Team" at bounding box center [371, 370] width 351 height 15
click at [244, 349] on input "text" at bounding box center [371, 346] width 351 height 24
paste input "World Cup Qualiy"
type input "World Cup Qualiy"
click at [244, 392] on input "text" at bounding box center [371, 390] width 351 height 24
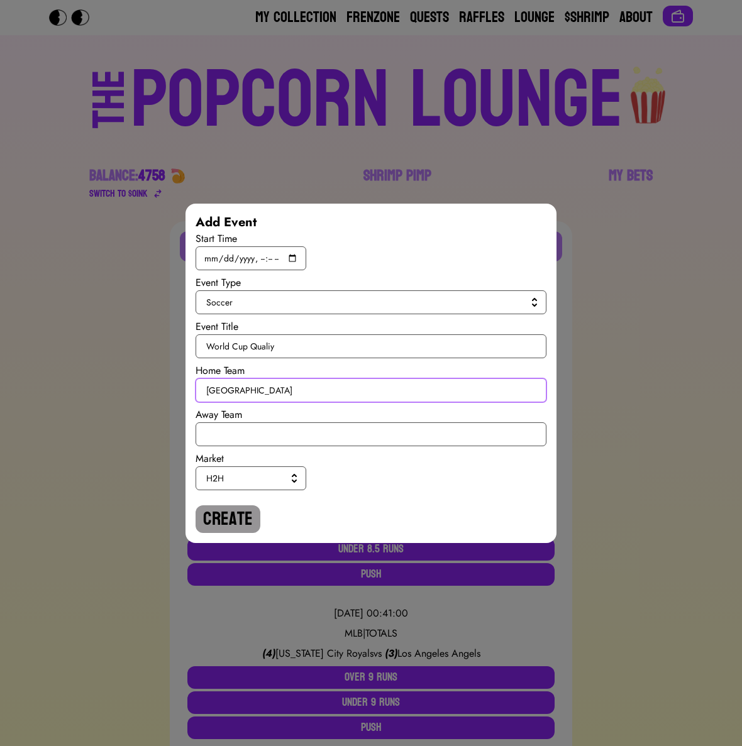
type input "[GEOGRAPHIC_DATA]"
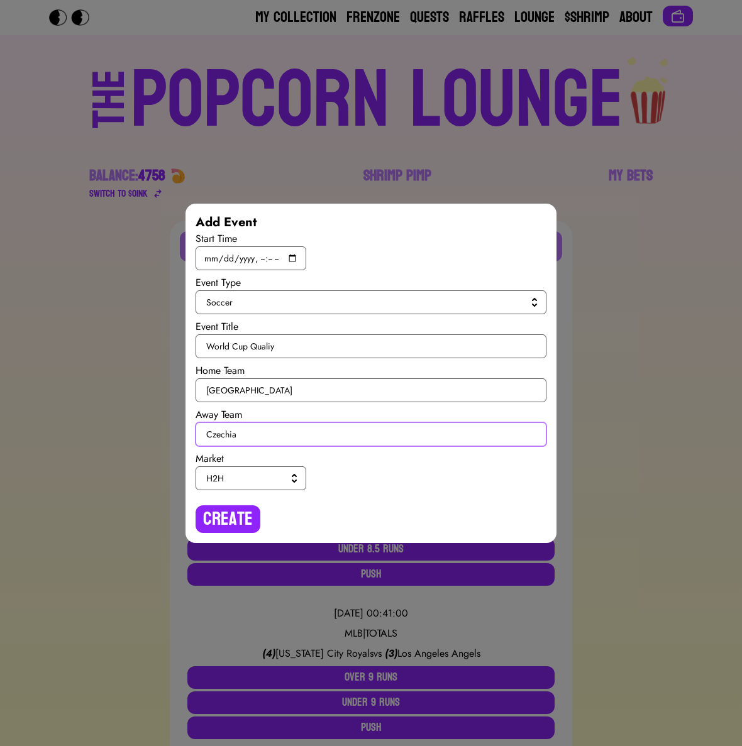
type input "Czechia"
click at [235, 476] on span "H2H" at bounding box center [248, 478] width 84 height 13
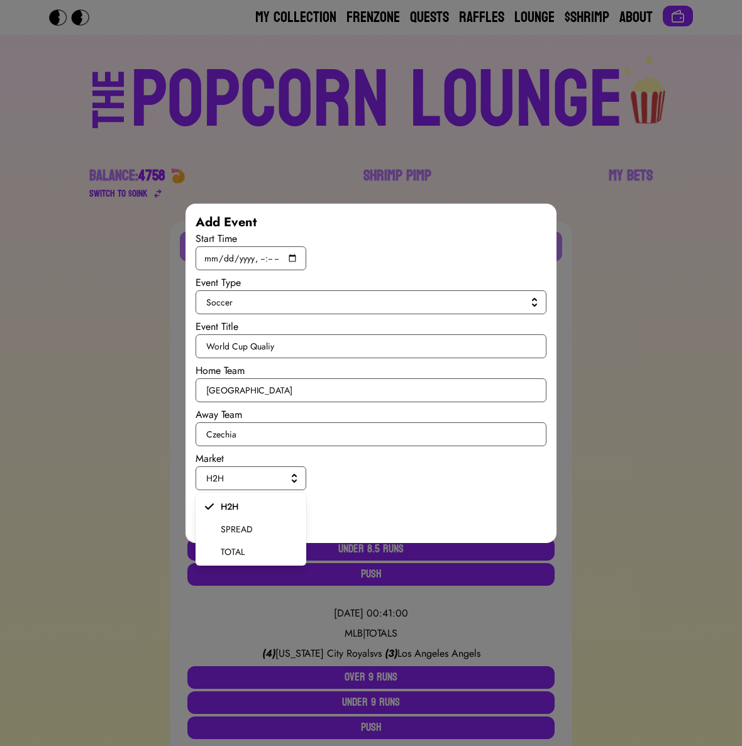
click at [229, 529] on span "SPREAD" at bounding box center [258, 529] width 75 height 13
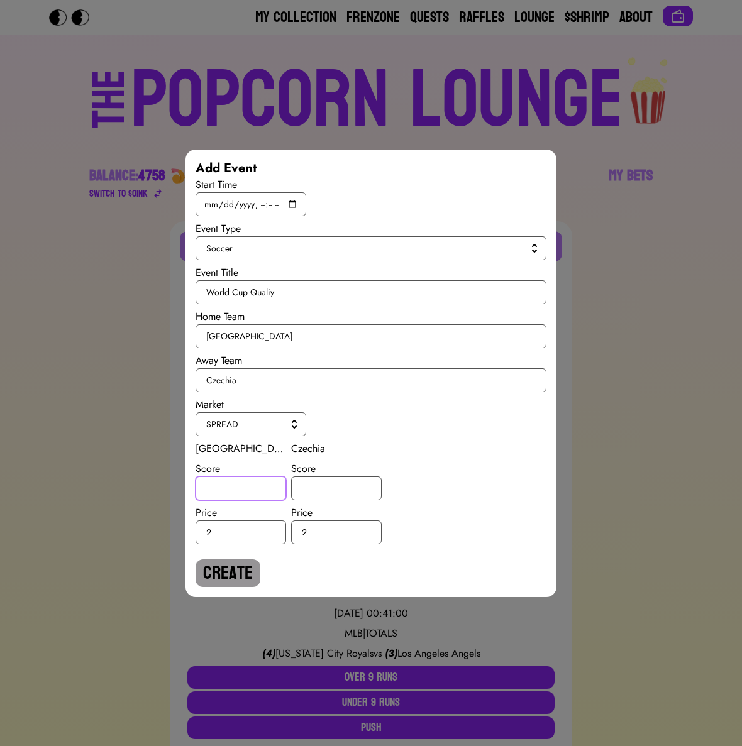
click at [229, 498] on input "number" at bounding box center [241, 489] width 91 height 24
type input "-0.5"
type input "0.5"
click at [241, 489] on input "-0.5" at bounding box center [241, 489] width 91 height 24
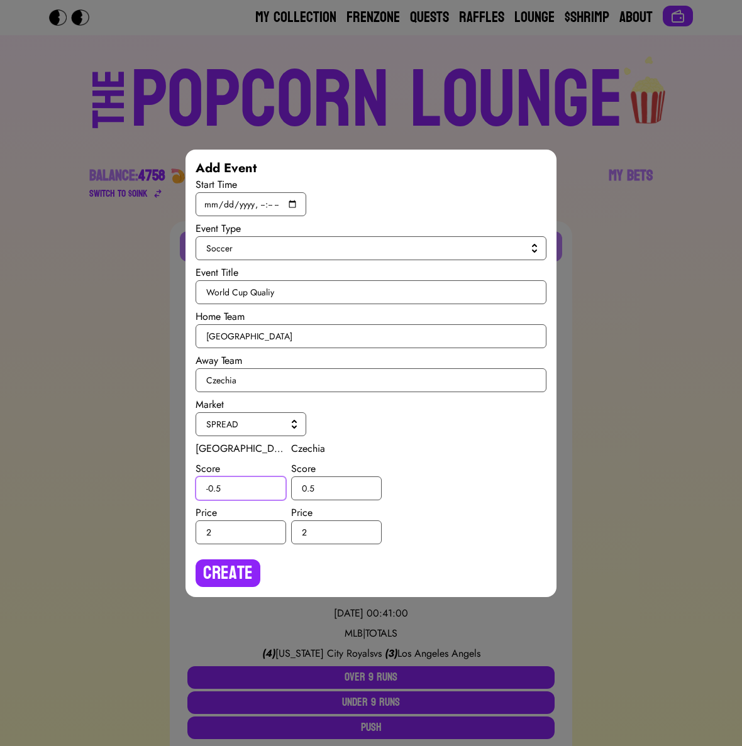
click at [241, 489] on input "-0.5" at bounding box center [241, 489] width 91 height 24
type input "0.5"
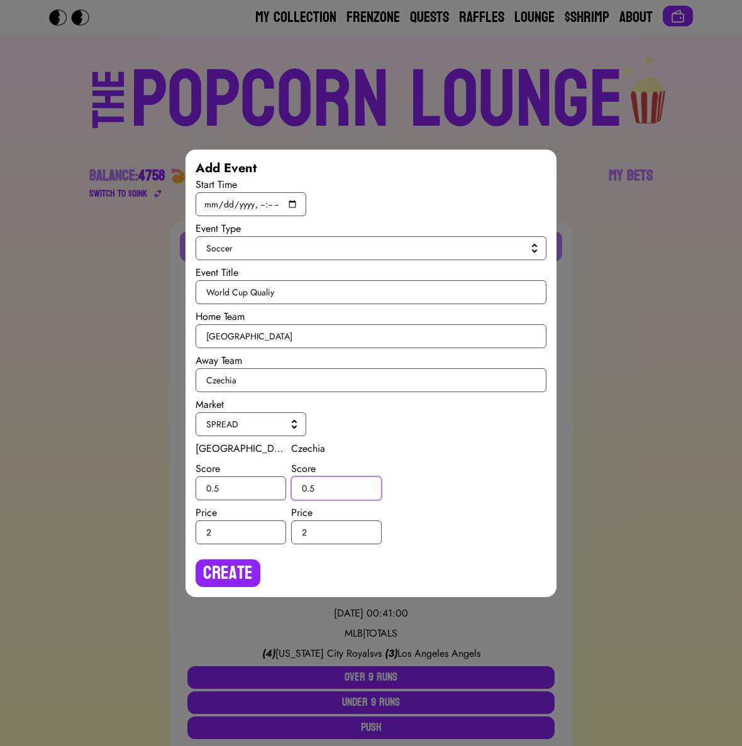
click at [305, 490] on input "0.5" at bounding box center [336, 489] width 91 height 24
type input "-0.5"
click at [242, 571] on button "Create" at bounding box center [228, 573] width 65 height 28
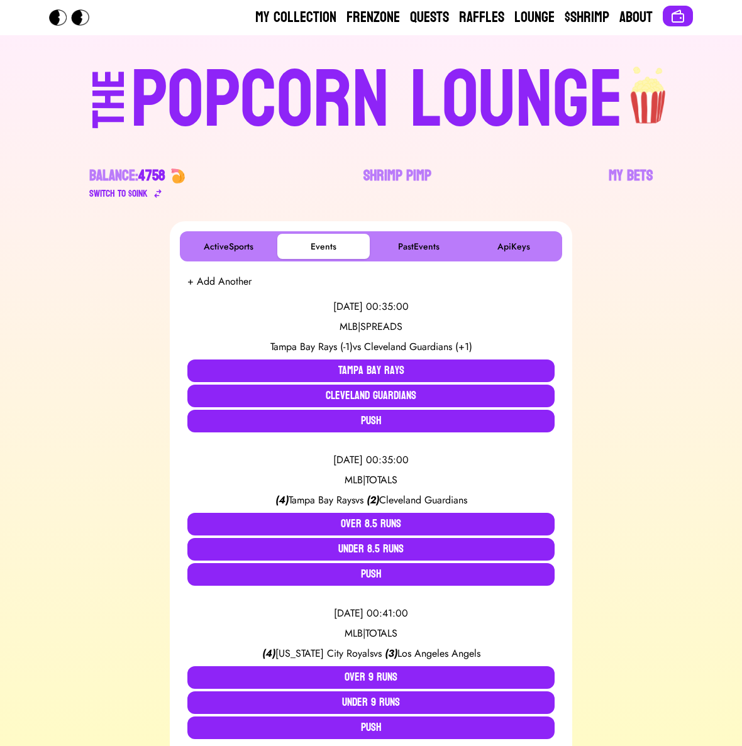
click at [240, 286] on button "+ Add Another" at bounding box center [219, 281] width 64 height 15
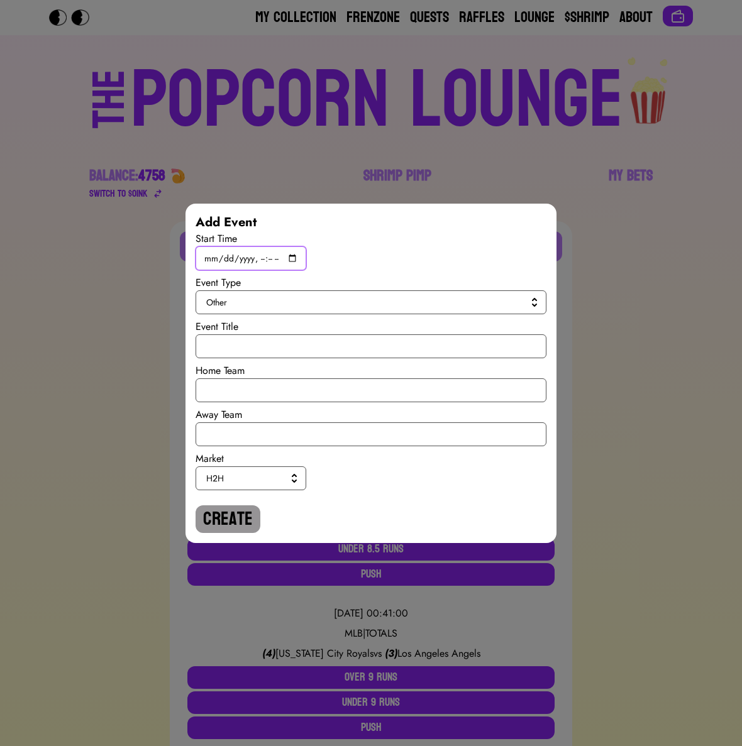
click at [295, 259] on input "datetime-local" at bounding box center [251, 258] width 111 height 24
type input "[DATE]T19:45"
click at [422, 299] on span "Other" at bounding box center [368, 302] width 324 height 13
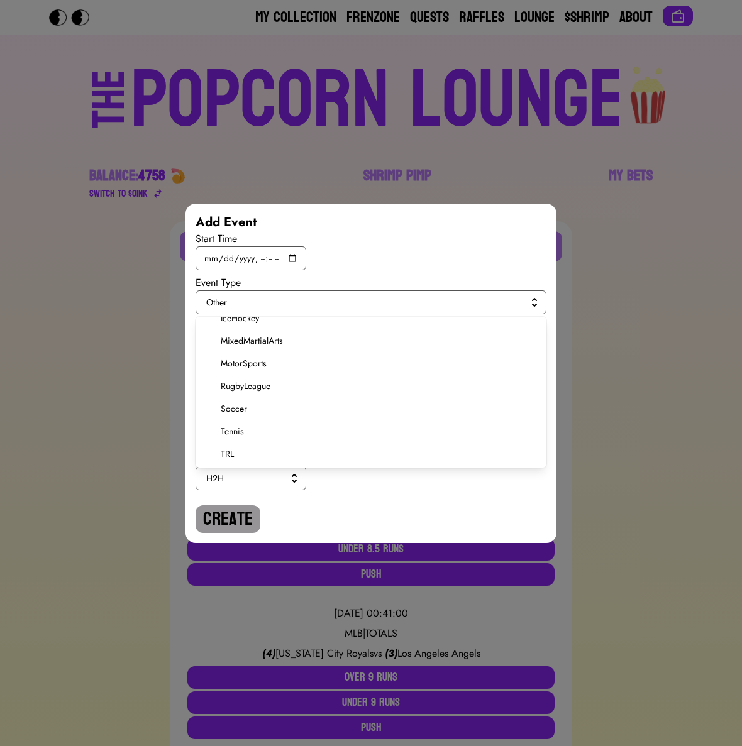
click at [254, 408] on span "Soccer" at bounding box center [379, 408] width 316 height 13
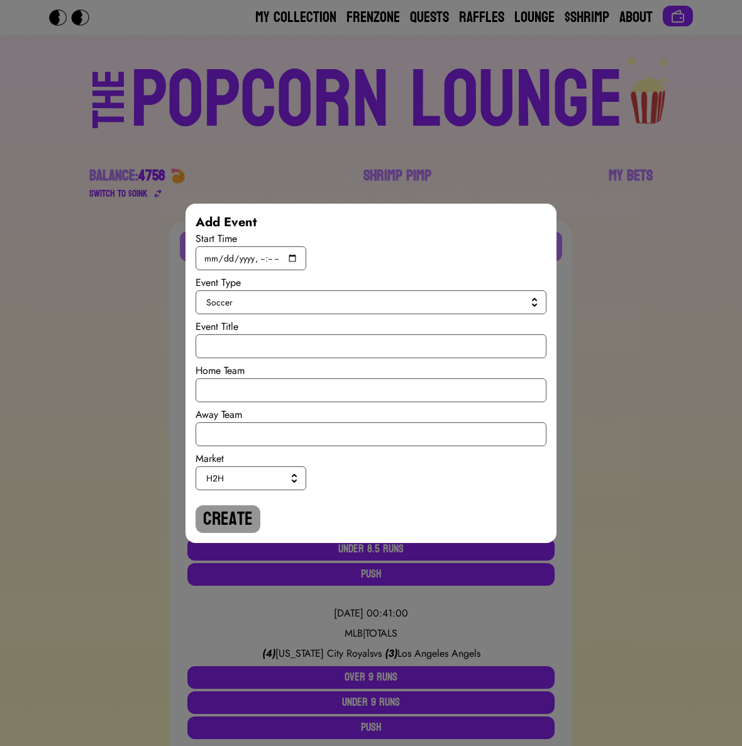
click at [257, 360] on div "Start Time Event Type Soccer Event Title Home Team Away Team Market H2H Create" at bounding box center [371, 382] width 351 height 302
click at [257, 346] on input "text" at bounding box center [371, 346] width 351 height 24
paste input "World Cup Qualiy"
type input "World Cup Qualiy"
click at [245, 399] on input "text" at bounding box center [371, 390] width 351 height 24
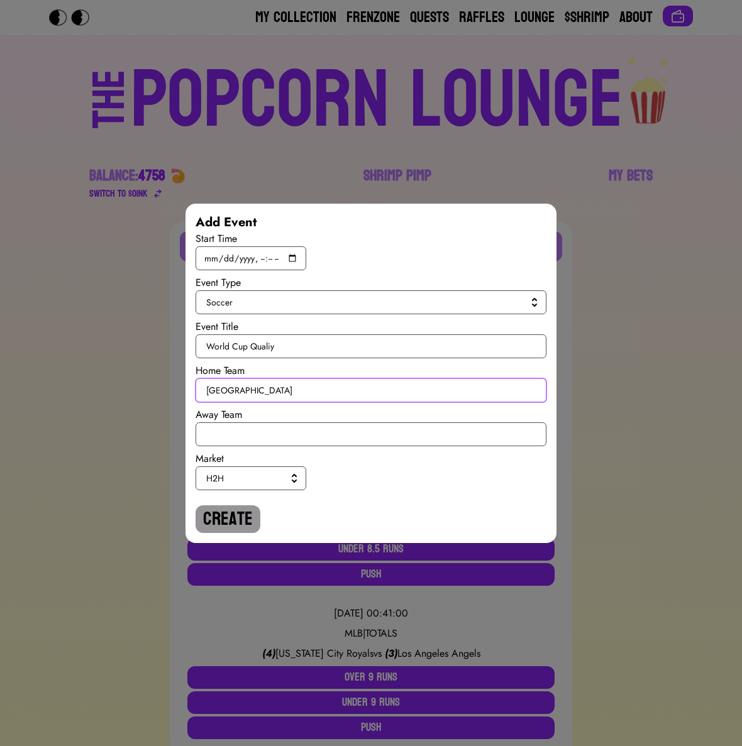
type input "[GEOGRAPHIC_DATA]"
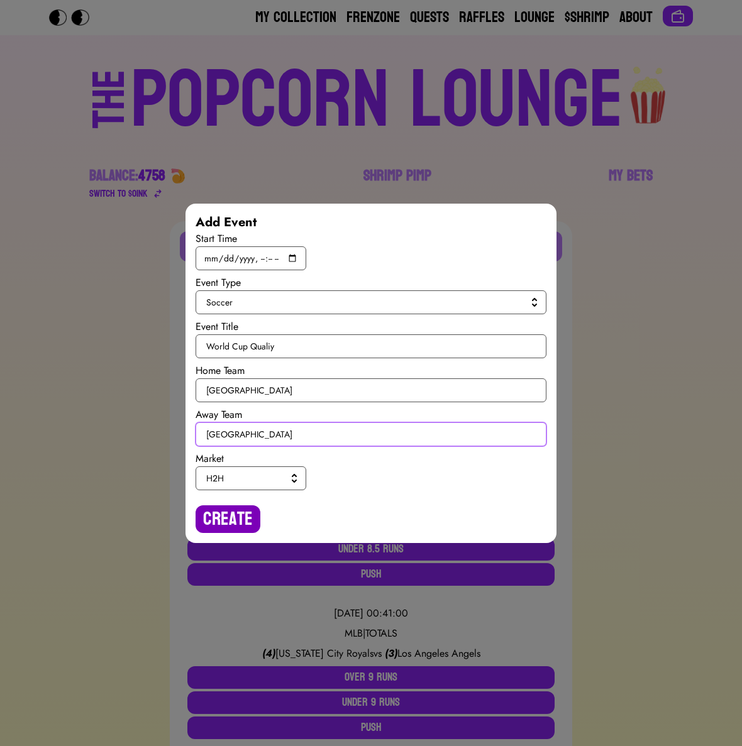
type input "[GEOGRAPHIC_DATA]"
click at [233, 513] on button "Create" at bounding box center [228, 519] width 65 height 28
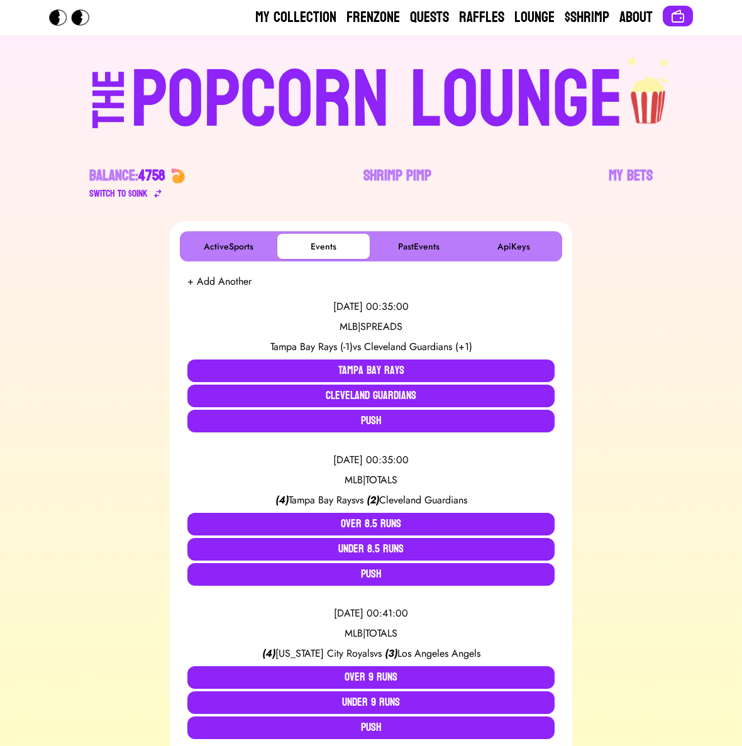
click at [239, 292] on div "[DATE] 00:35:00 MLB | SPREADS Tampa Bay Rays (-1) vs Cleveland Guardians (+1) T…" at bounding box center [370, 365] width 367 height 153
click at [239, 284] on button "+ Add Another" at bounding box center [219, 281] width 64 height 15
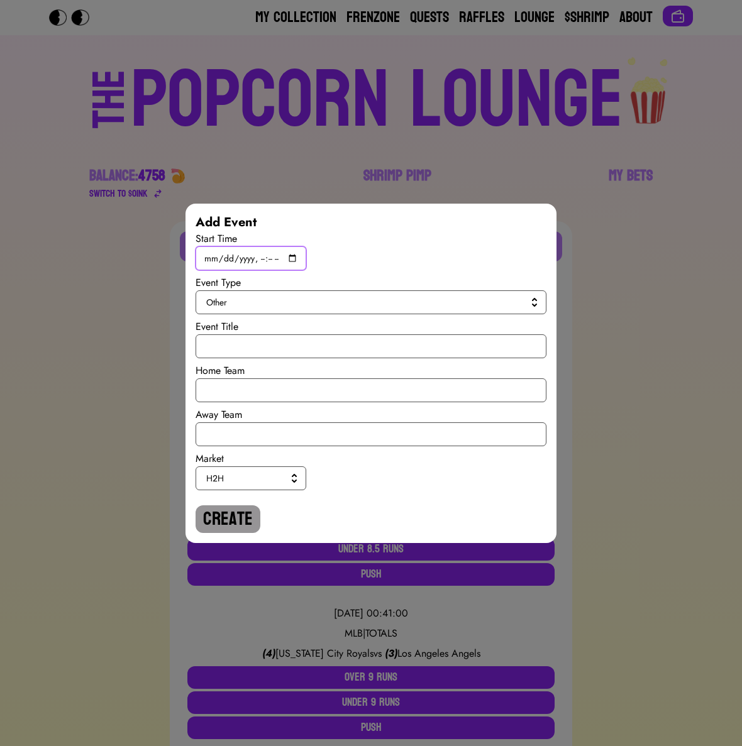
click at [290, 258] on input "datetime-local" at bounding box center [251, 258] width 111 height 24
type input "[DATE]T19:45"
click at [427, 305] on span "Other" at bounding box center [368, 302] width 324 height 13
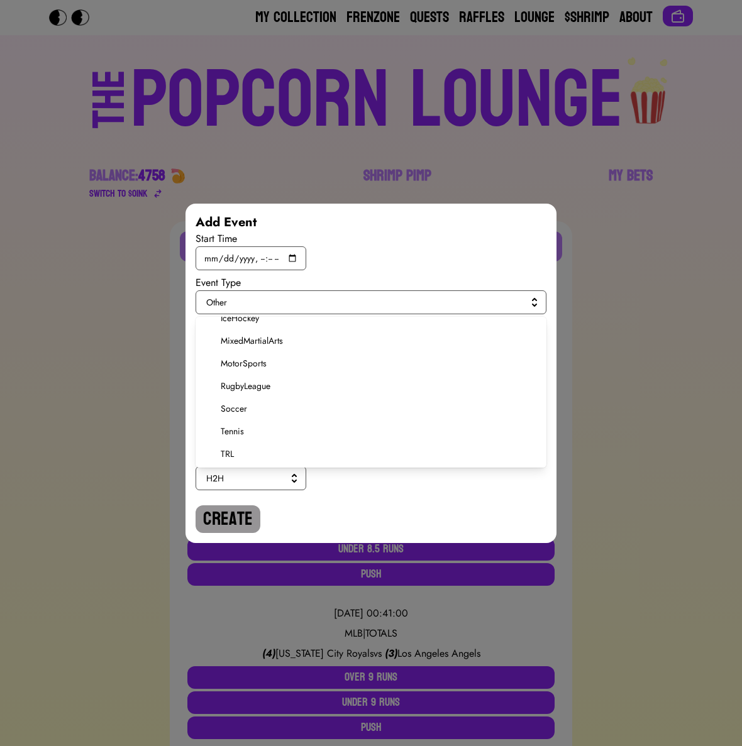
click at [249, 405] on span "Soccer" at bounding box center [379, 408] width 316 height 13
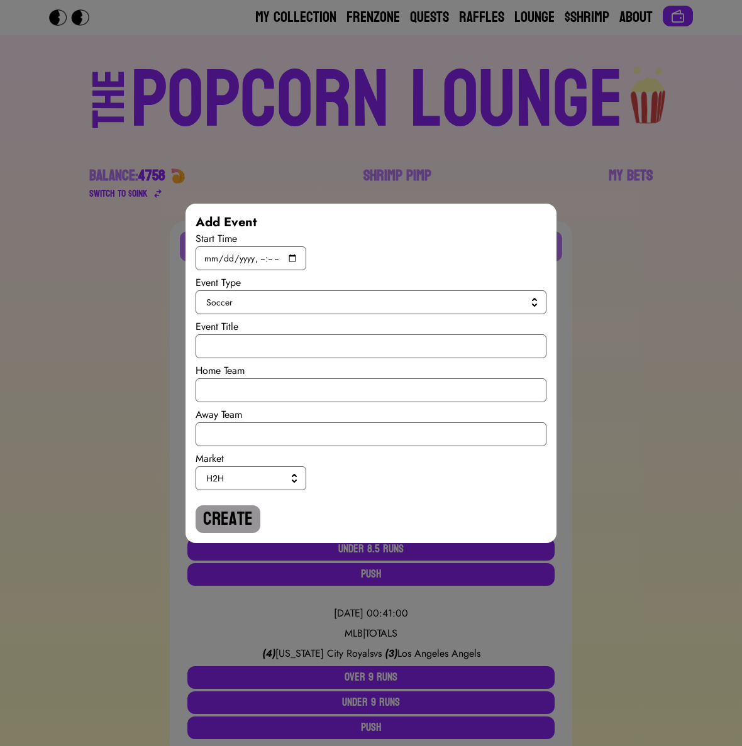
click at [249, 359] on div "Start Time Event Type Soccer Event Title Home Team Away Team Market H2H Create" at bounding box center [371, 382] width 351 height 302
click at [249, 347] on input "text" at bounding box center [371, 346] width 351 height 24
paste input "World Cup Qualiy"
type input "World Cup Qualiy"
click at [244, 392] on input "text" at bounding box center [371, 390] width 351 height 24
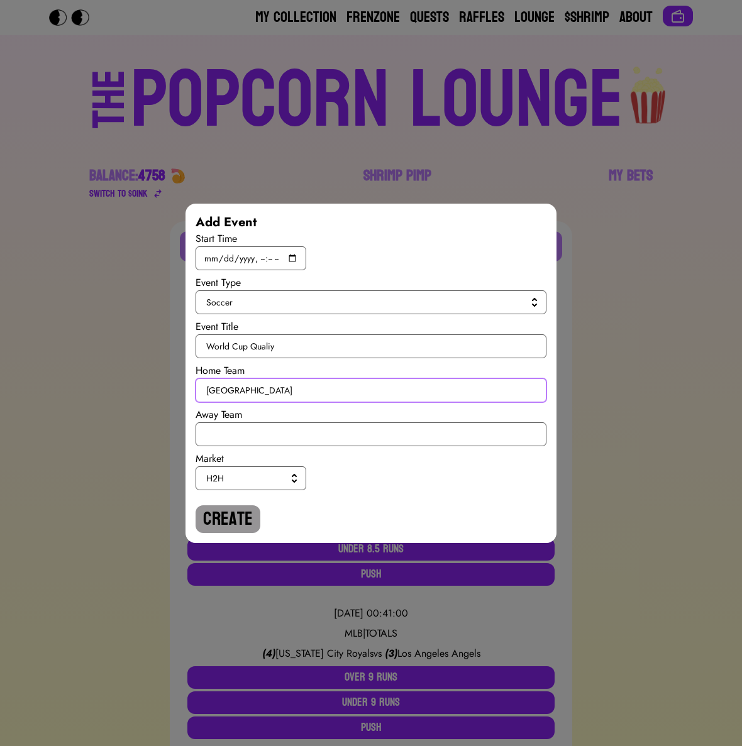
type input "[GEOGRAPHIC_DATA]"
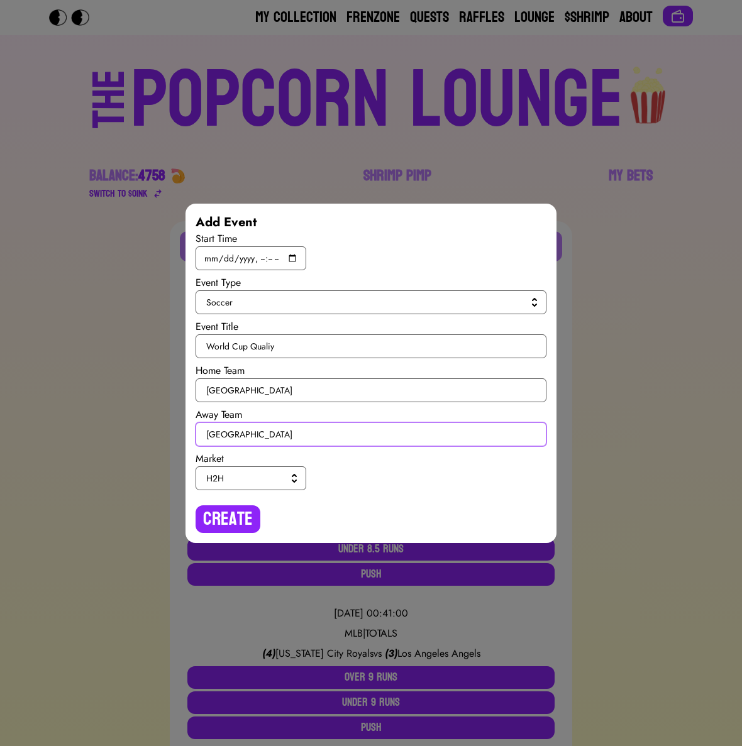
type input "[GEOGRAPHIC_DATA]"
click at [274, 477] on span "H2H" at bounding box center [248, 478] width 84 height 13
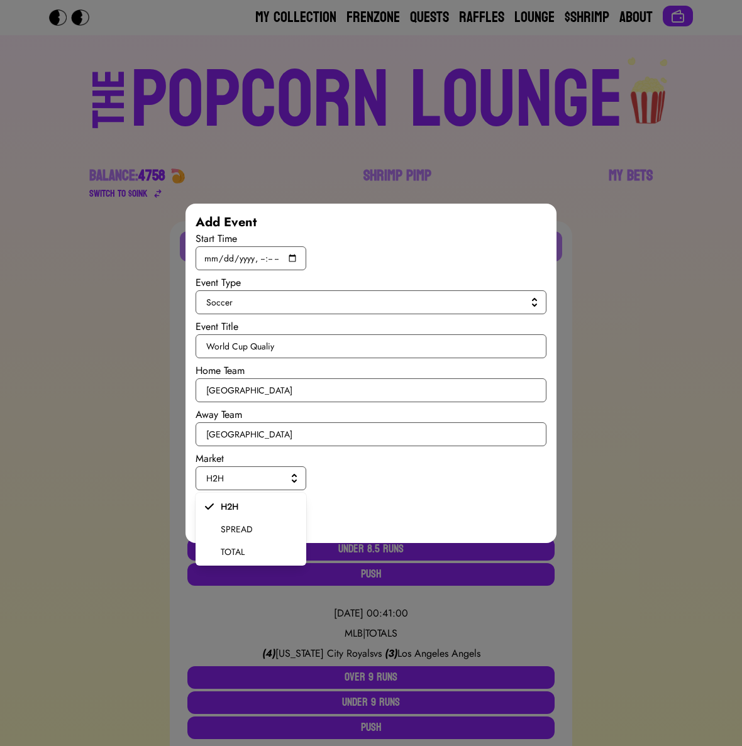
click at [255, 524] on span "SPREAD" at bounding box center [258, 529] width 75 height 13
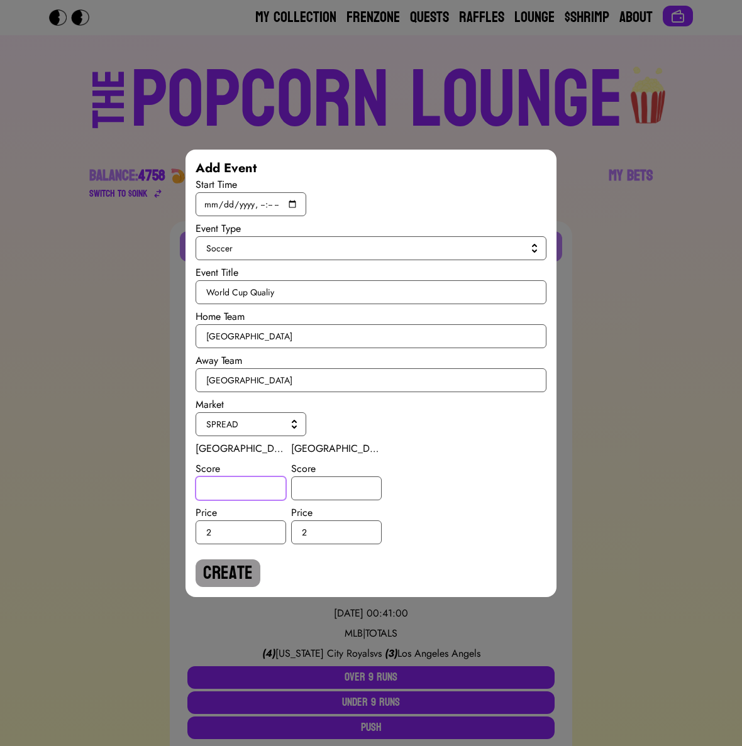
click at [242, 489] on input "number" at bounding box center [241, 489] width 91 height 24
type input "-1"
type input "1"
click at [228, 561] on button "Create" at bounding box center [228, 573] width 65 height 28
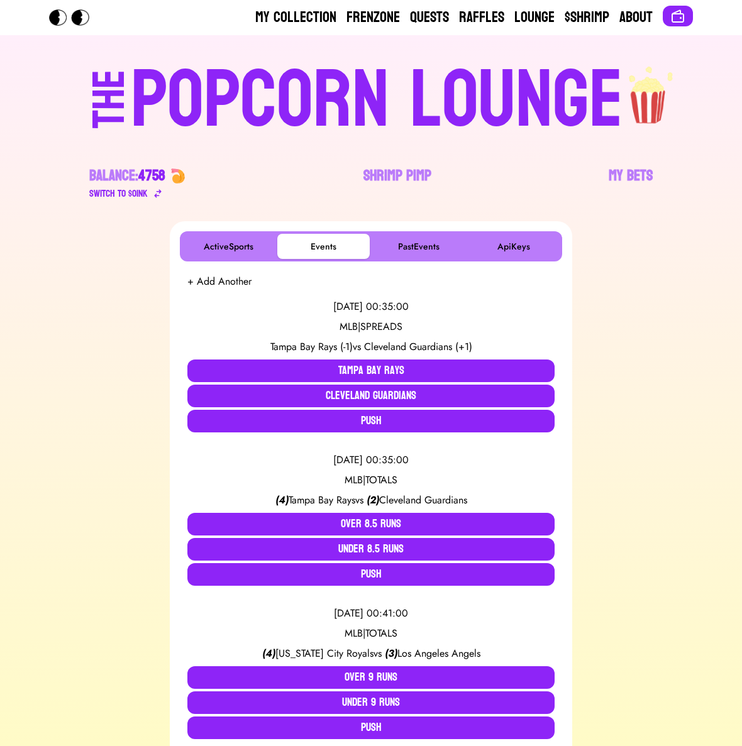
click at [216, 275] on button "+ Add Another" at bounding box center [219, 281] width 64 height 15
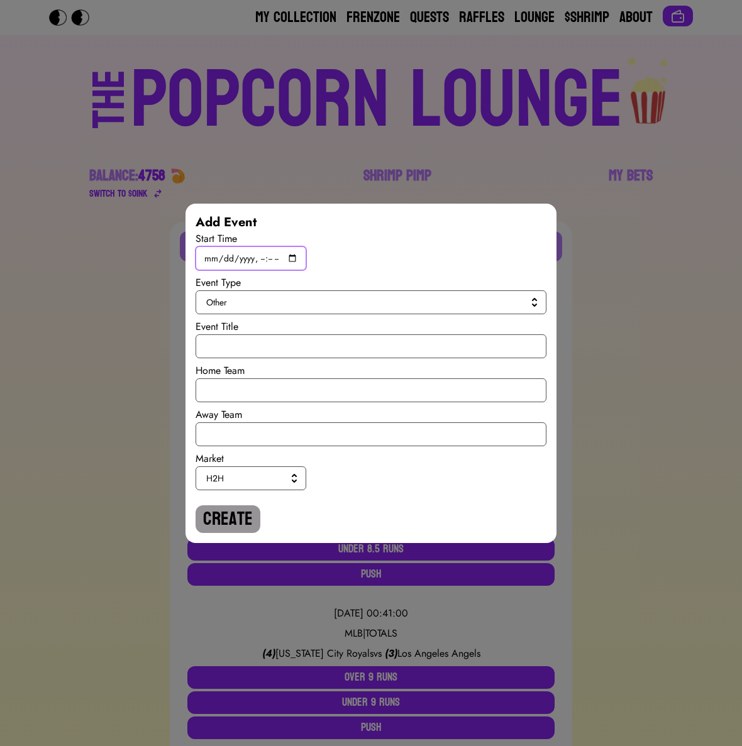
click at [286, 254] on input "datetime-local" at bounding box center [251, 258] width 111 height 24
click at [300, 256] on input "datetime-local" at bounding box center [251, 258] width 111 height 24
click at [296, 256] on input "datetime-local" at bounding box center [251, 258] width 111 height 24
type input "[DATE]T19:45"
click at [439, 292] on button "Other" at bounding box center [371, 302] width 351 height 24
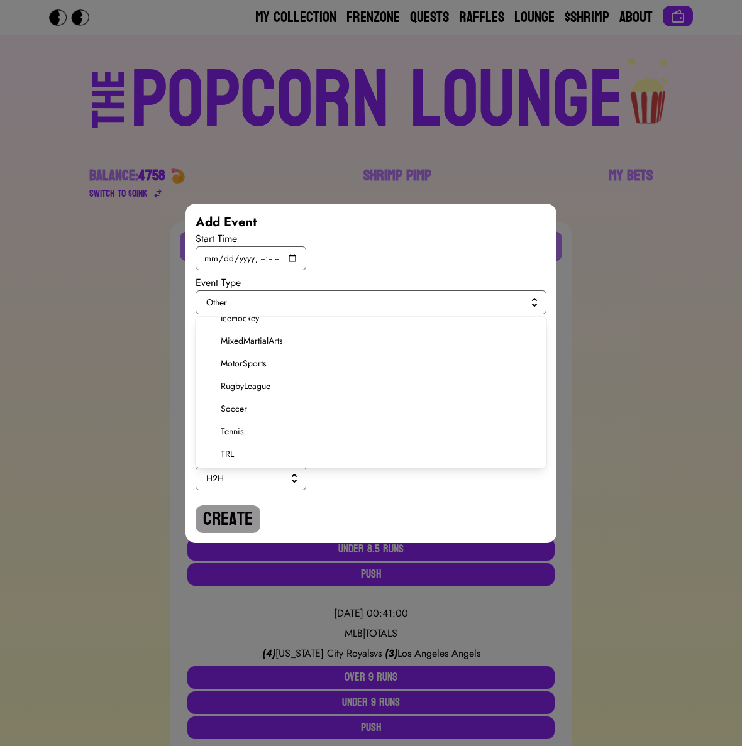
click at [250, 402] on span "Soccer" at bounding box center [379, 408] width 316 height 13
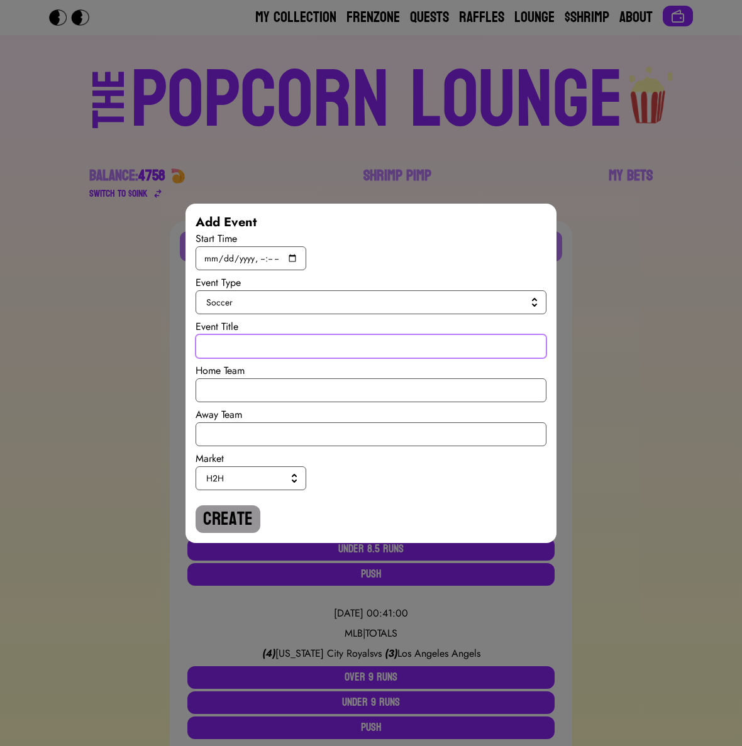
click at [244, 347] on input "text" at bounding box center [371, 346] width 351 height 24
paste input "World Cup Qualiy"
type input "World Cup Qualiy"
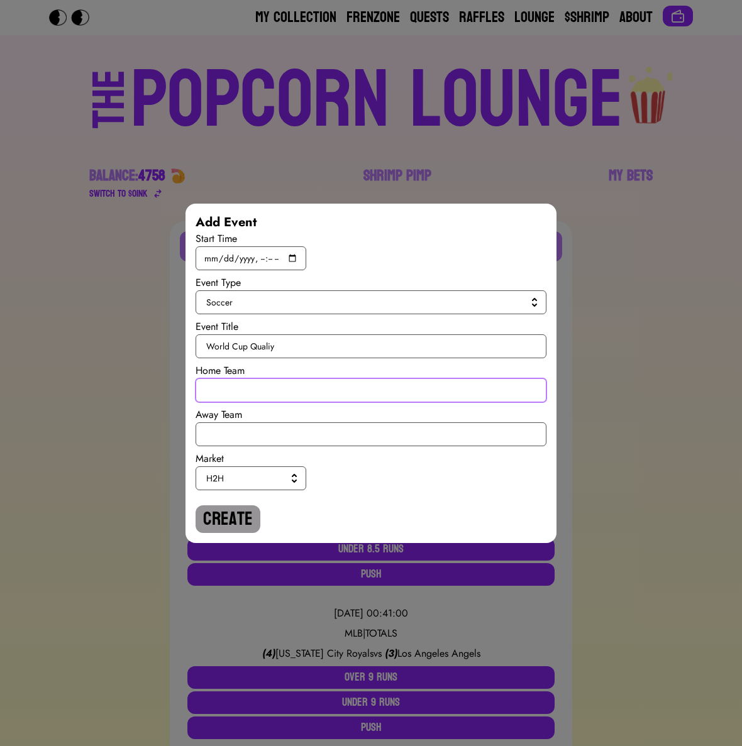
click at [238, 395] on input "text" at bounding box center [371, 390] width 351 height 24
type input "[GEOGRAPHIC_DATA]"
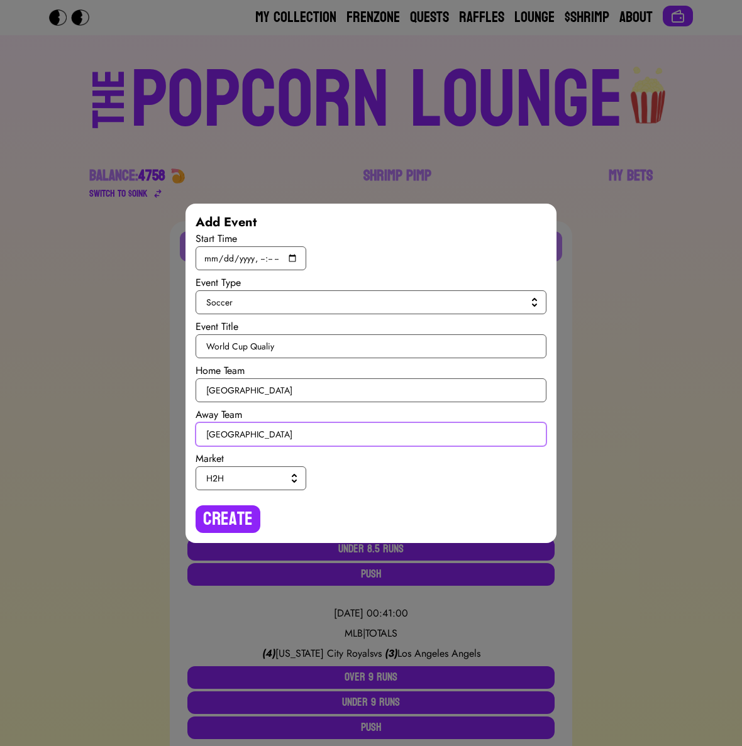
type input "[GEOGRAPHIC_DATA]"
click at [248, 473] on span "H2H" at bounding box center [248, 478] width 84 height 13
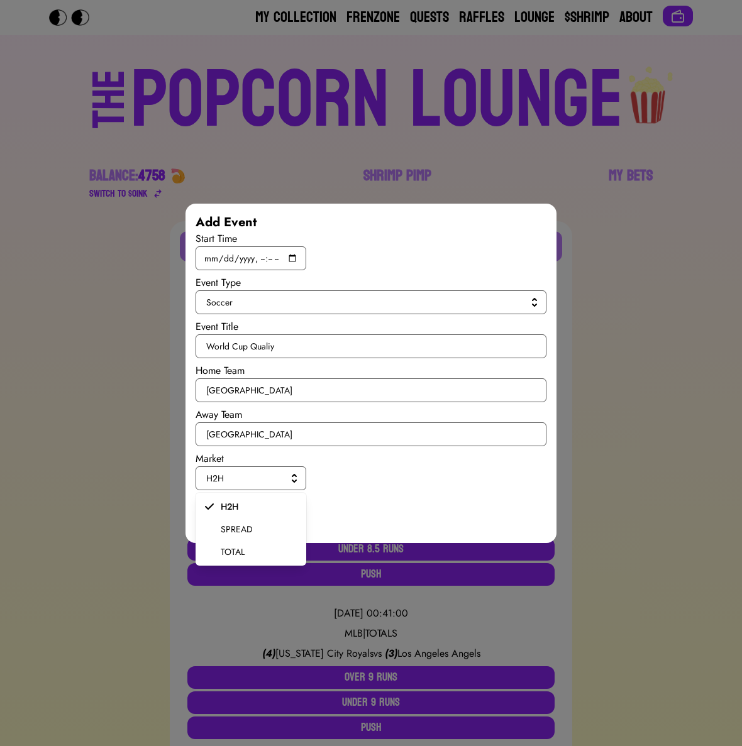
click at [240, 529] on span "SPREAD" at bounding box center [258, 529] width 75 height 13
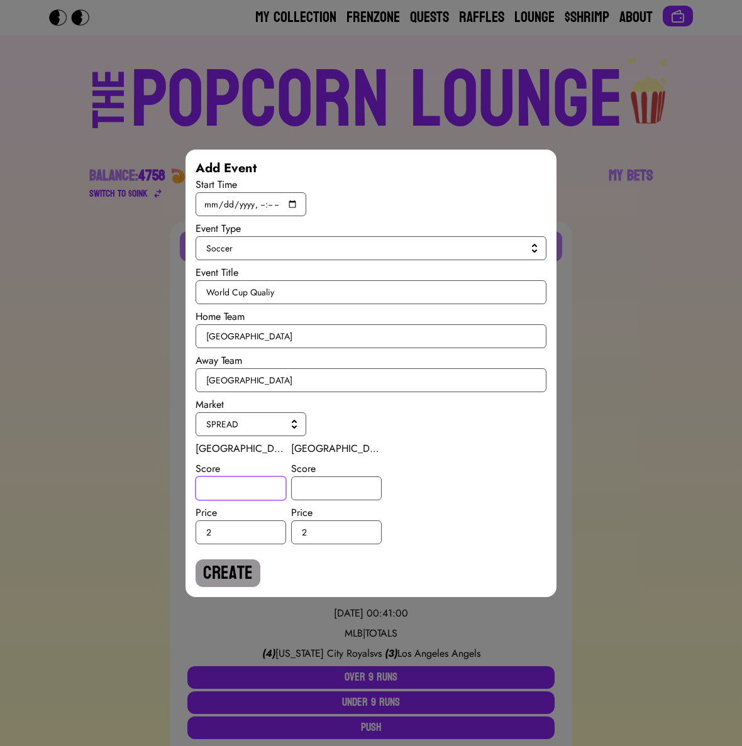
click at [240, 499] on input "number" at bounding box center [241, 489] width 91 height 24
type input "1.5"
type input "-1.5"
click at [231, 573] on button "Create" at bounding box center [228, 573] width 65 height 28
